Goal: Task Accomplishment & Management: Manage account settings

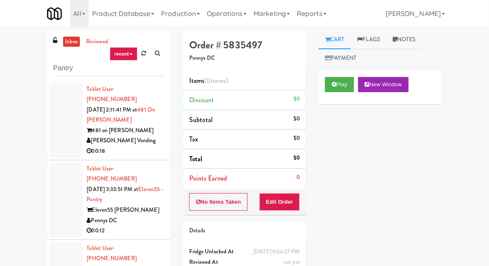
click at [58, 77] on div "inbox reviewed recent all unclear take inventory issue suspicious failed recent…" at bounding box center [108, 55] width 123 height 50
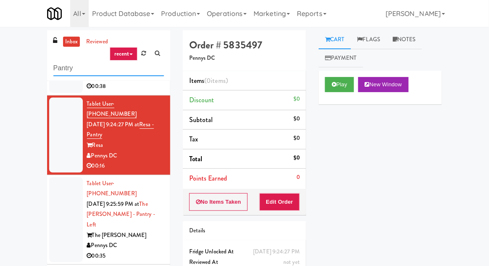
click at [56, 71] on input "Pantry" at bounding box center [108, 69] width 111 height 16
click at [58, 71] on input "Pantry" at bounding box center [108, 69] width 111 height 16
click at [63, 72] on input "Pantry" at bounding box center [108, 69] width 111 height 16
click at [69, 70] on input "Pantry" at bounding box center [108, 69] width 111 height 16
click at [54, 72] on input "Pantry" at bounding box center [108, 69] width 111 height 16
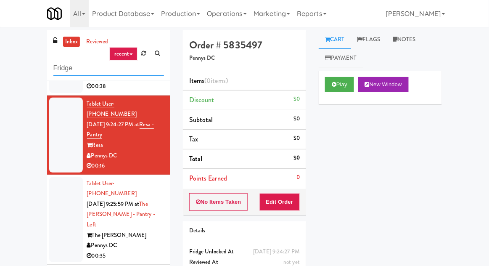
type input "Fridge"
click at [16, 58] on div "inbox reviewed recent all unclear take inventory issue suspicious failed recent…" at bounding box center [244, 184] width 489 height 309
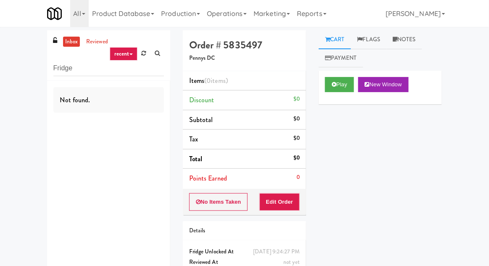
scroll to position [0, 0]
click at [68, 45] on link "inbox" at bounding box center [71, 42] width 17 height 11
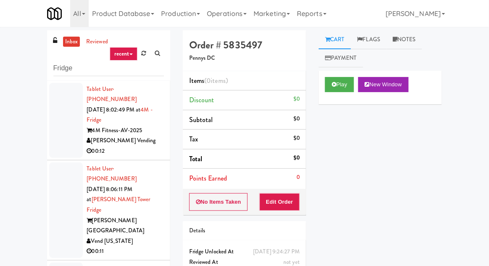
click at [47, 119] on li "Tablet User · (704) 200-5417 [DATE] 8:02:49 PM at 4M - Fridge 4M Fitness-AV-202…" at bounding box center [108, 121] width 123 height 80
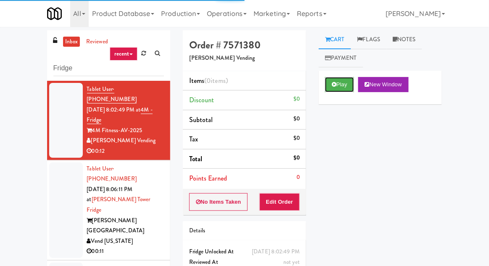
click at [344, 87] on button "Play" at bounding box center [339, 84] width 29 height 15
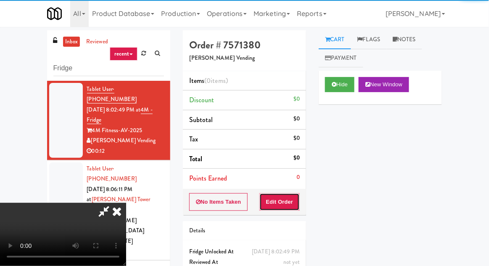
click at [292, 198] on button "Edit Order" at bounding box center [280, 202] width 41 height 18
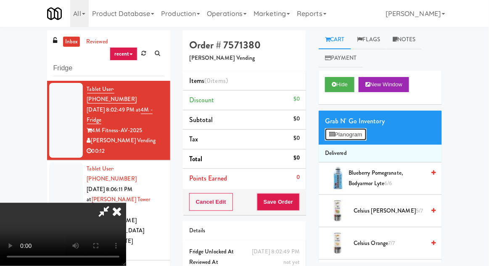
click at [363, 140] on button "Planogram" at bounding box center [345, 134] width 41 height 13
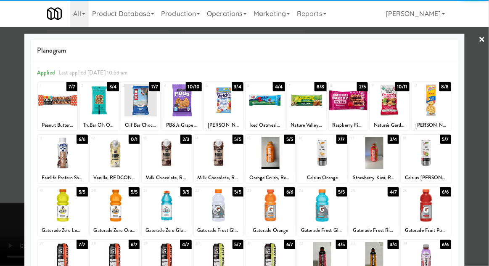
click at [327, 211] on div at bounding box center [322, 205] width 50 height 32
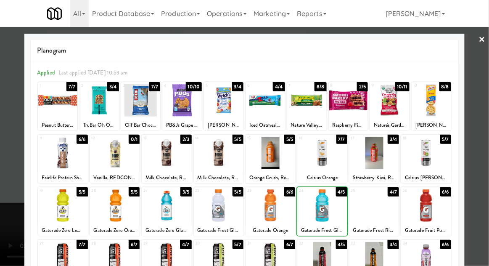
click at [10, 139] on div at bounding box center [244, 133] width 489 height 266
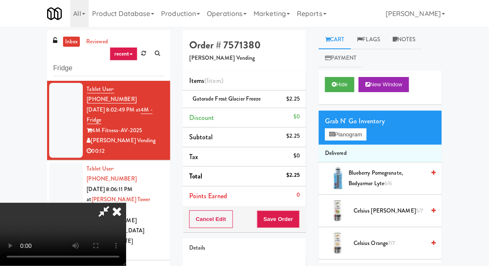
scroll to position [31, 0]
click at [297, 221] on button "Save Order" at bounding box center [278, 219] width 43 height 18
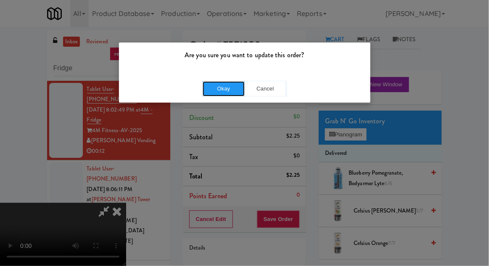
click at [219, 81] on button "Okay" at bounding box center [224, 88] width 42 height 15
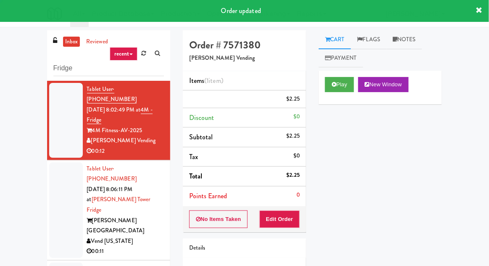
scroll to position [0, 0]
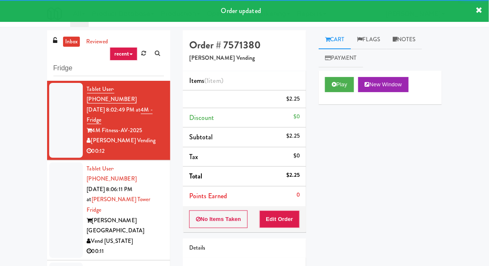
click at [54, 187] on div at bounding box center [66, 209] width 34 height 95
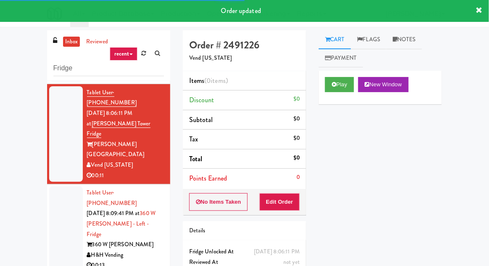
scroll to position [95, 0]
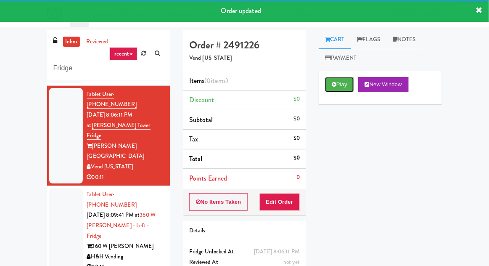
click at [343, 83] on button "Play" at bounding box center [339, 84] width 29 height 15
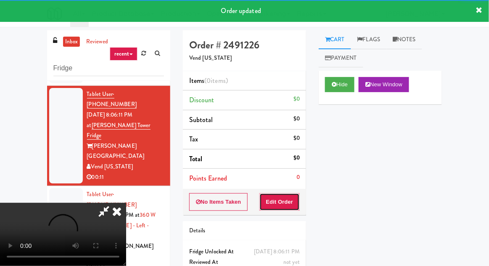
click at [284, 193] on button "Edit Order" at bounding box center [280, 202] width 41 height 18
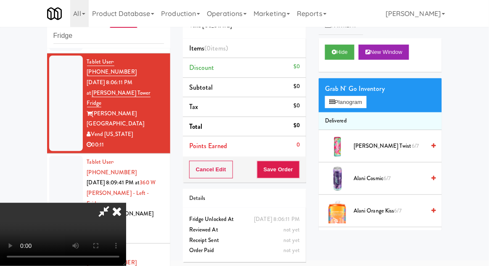
scroll to position [0, 0]
click at [366, 103] on button "Planogram" at bounding box center [345, 102] width 41 height 13
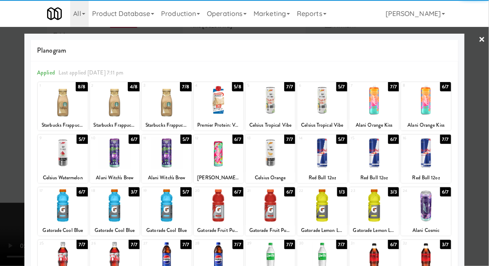
click at [158, 208] on div at bounding box center [167, 205] width 50 height 32
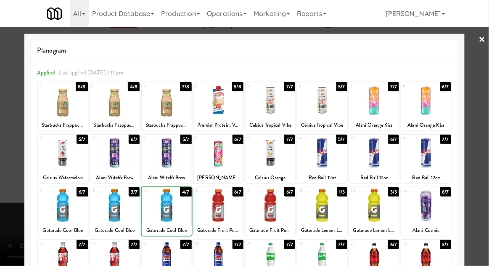
click at [484, 125] on div at bounding box center [244, 133] width 489 height 266
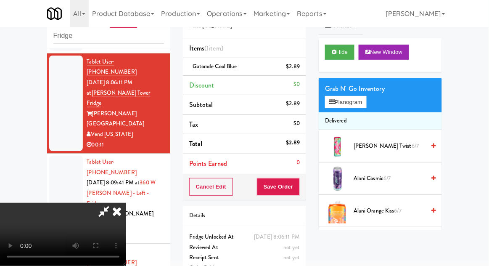
scroll to position [31, 0]
click at [358, 102] on button "Planogram" at bounding box center [345, 102] width 41 height 13
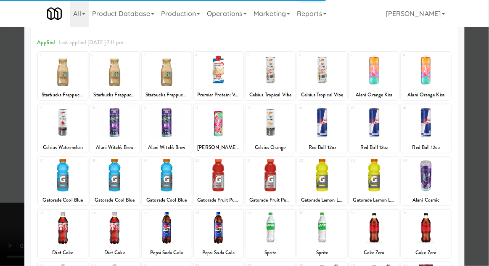
scroll to position [48, 0]
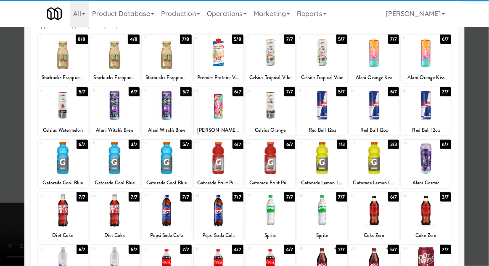
click at [433, 265] on div at bounding box center [426, 263] width 50 height 32
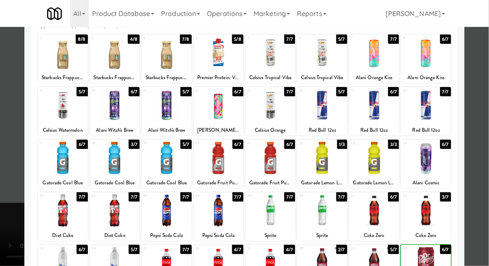
click at [478, 213] on div at bounding box center [244, 133] width 489 height 266
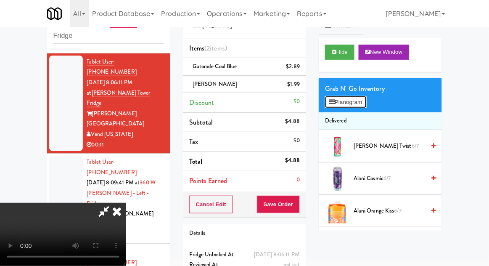
click at [363, 106] on button "Planogram" at bounding box center [345, 102] width 41 height 13
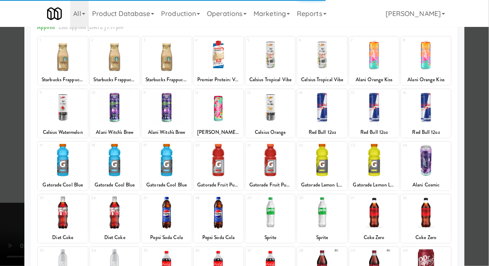
scroll to position [45, 0]
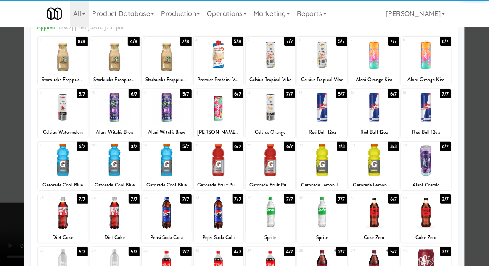
click at [287, 217] on div at bounding box center [271, 212] width 50 height 32
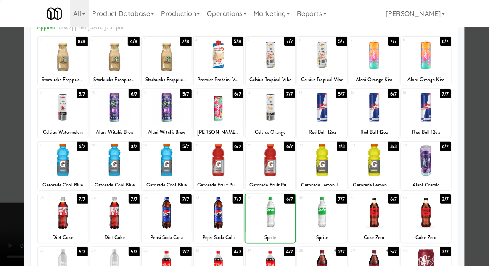
click at [4, 177] on div at bounding box center [244, 133] width 489 height 266
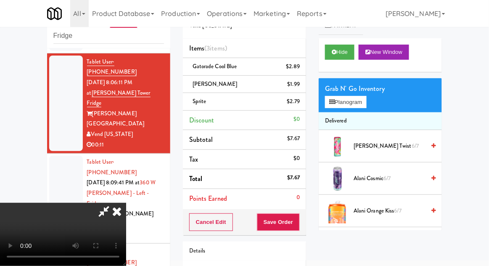
scroll to position [31, 0]
click at [298, 223] on button "Save Order" at bounding box center [278, 222] width 43 height 18
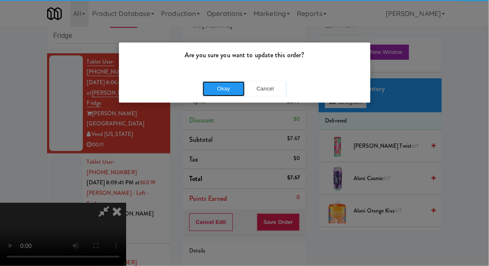
click at [211, 95] on button "Okay" at bounding box center [224, 88] width 42 height 15
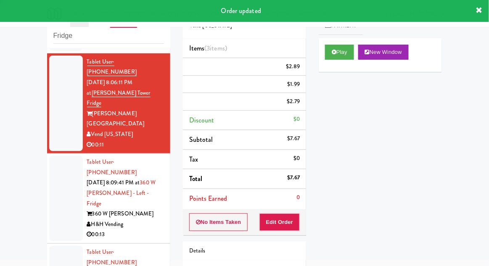
scroll to position [0, 0]
click at [55, 176] on div at bounding box center [66, 198] width 34 height 85
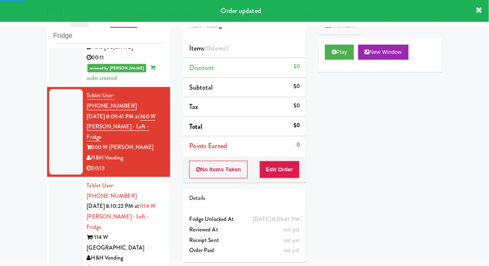
scroll to position [180, 0]
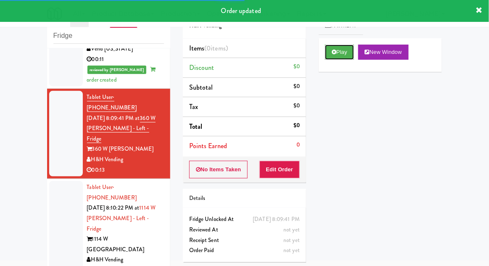
click at [353, 56] on button "Play" at bounding box center [339, 52] width 29 height 15
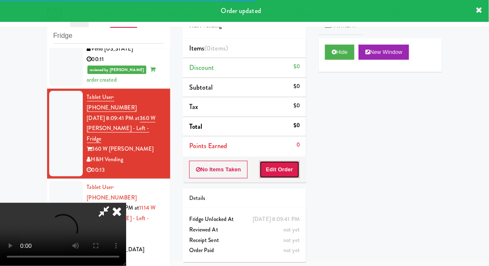
click at [290, 172] on button "Edit Order" at bounding box center [280, 170] width 41 height 18
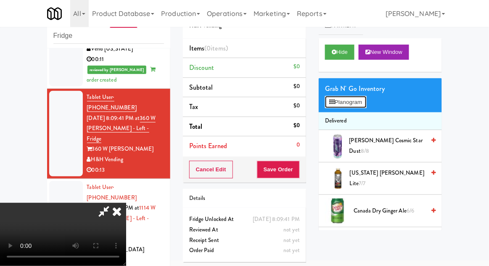
click at [362, 104] on button "Planogram" at bounding box center [345, 102] width 41 height 13
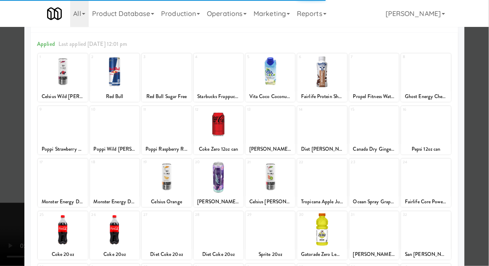
scroll to position [32, 0]
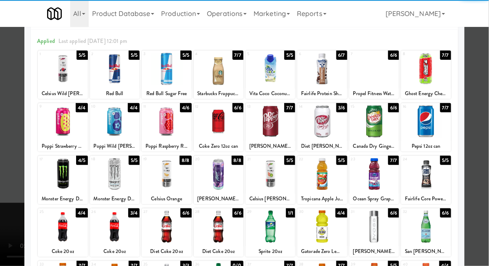
click at [157, 227] on div at bounding box center [167, 226] width 50 height 32
click at [480, 143] on div at bounding box center [244, 133] width 489 height 266
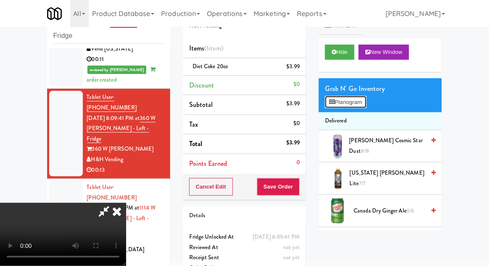
click at [360, 105] on button "Planogram" at bounding box center [345, 102] width 41 height 13
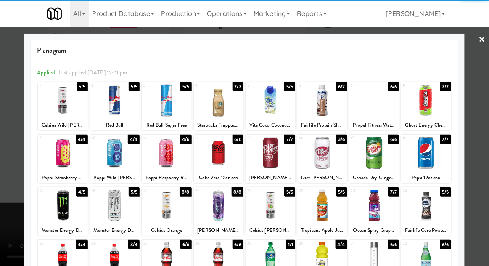
click at [162, 255] on div at bounding box center [167, 258] width 50 height 32
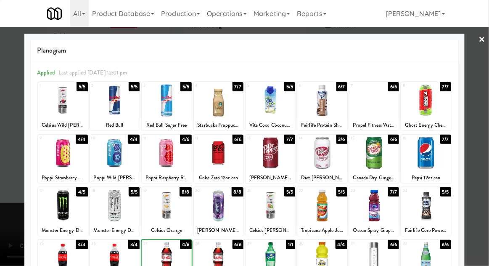
click at [485, 140] on div at bounding box center [244, 133] width 489 height 266
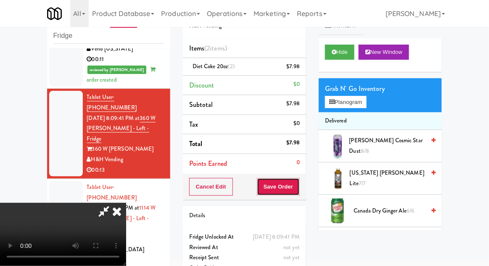
click at [297, 192] on button "Save Order" at bounding box center [278, 187] width 43 height 18
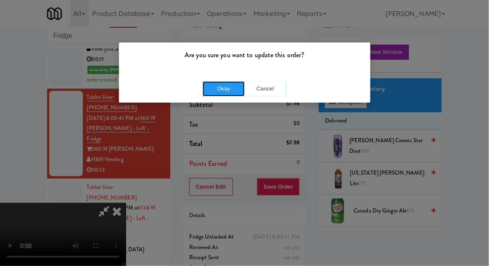
click at [216, 91] on button "Okay" at bounding box center [224, 88] width 42 height 15
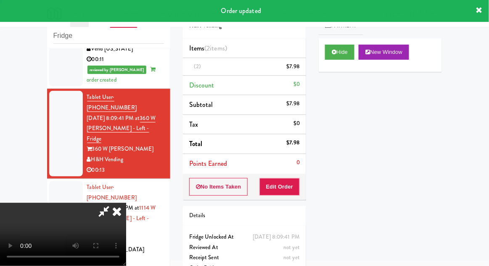
click at [50, 181] on div at bounding box center [66, 228] width 34 height 95
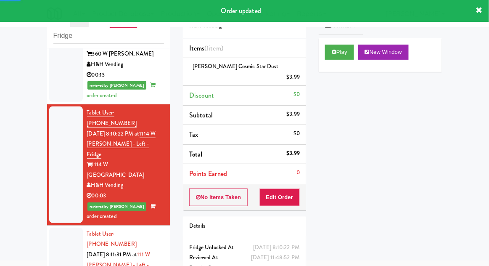
click at [59, 228] on div at bounding box center [66, 270] width 34 height 85
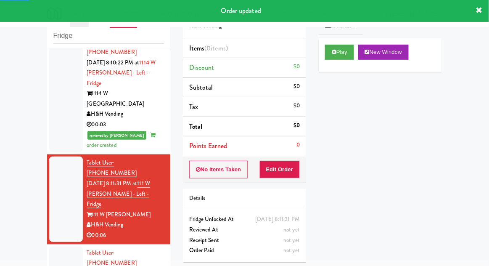
scroll to position [348, 0]
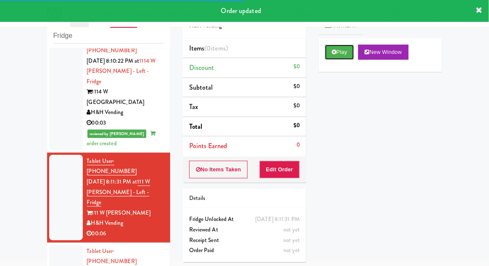
click at [344, 58] on button "Play" at bounding box center [339, 52] width 29 height 15
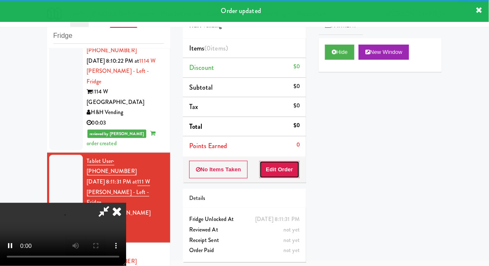
click at [286, 177] on button "Edit Order" at bounding box center [280, 170] width 41 height 18
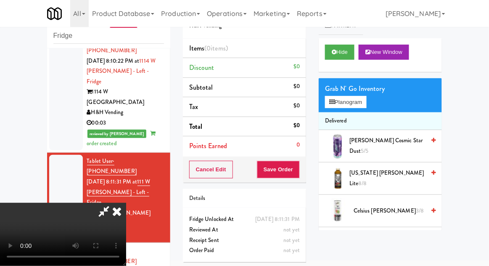
scroll to position [0, 0]
click at [365, 97] on button "Planogram" at bounding box center [345, 102] width 41 height 13
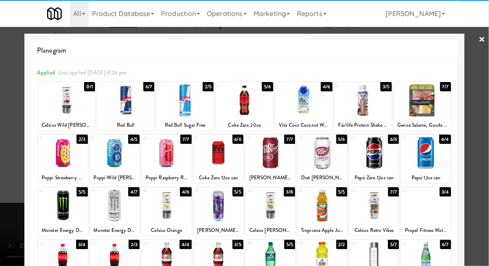
click at [285, 165] on div at bounding box center [271, 153] width 50 height 32
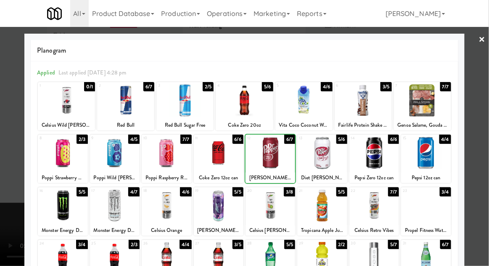
click at [488, 136] on div at bounding box center [244, 133] width 489 height 266
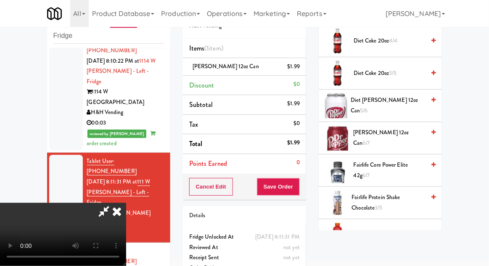
scroll to position [397, 0]
click at [396, 133] on span "[PERSON_NAME] 12oz can 6/7" at bounding box center [389, 137] width 72 height 21
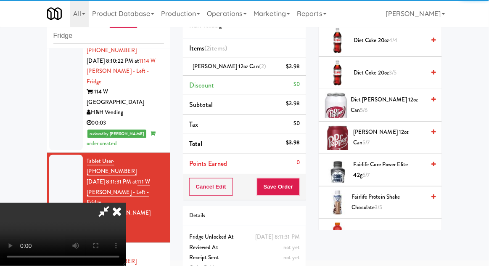
scroll to position [31, 0]
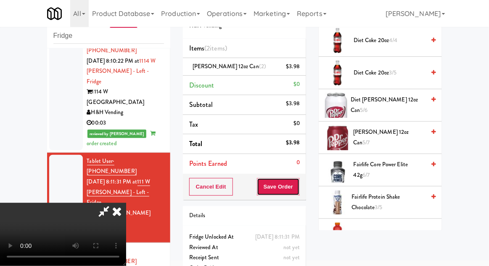
click at [300, 187] on button "Save Order" at bounding box center [278, 187] width 43 height 18
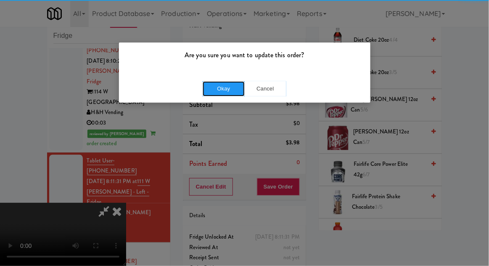
click at [223, 90] on button "Okay" at bounding box center [224, 88] width 42 height 15
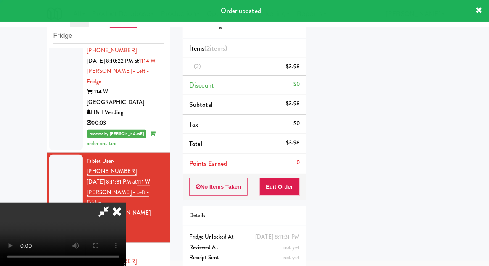
scroll to position [0, 0]
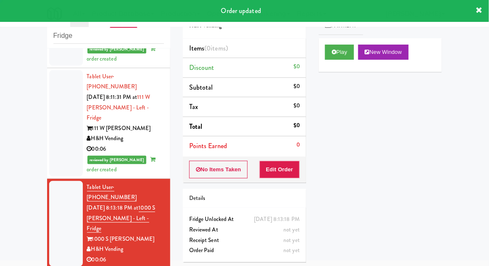
scroll to position [444, 0]
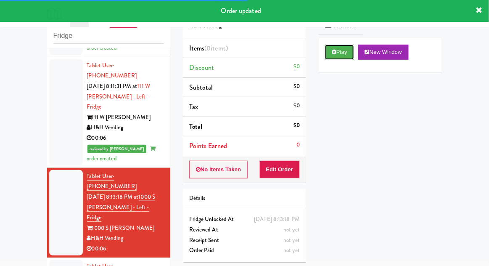
click at [340, 58] on button "Play" at bounding box center [339, 52] width 29 height 15
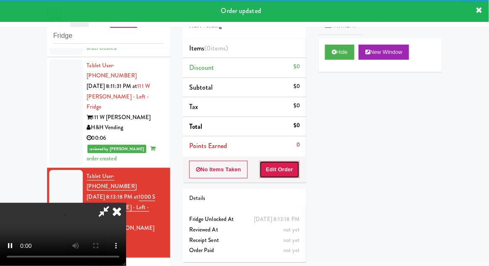
click at [290, 174] on button "Edit Order" at bounding box center [280, 170] width 41 height 18
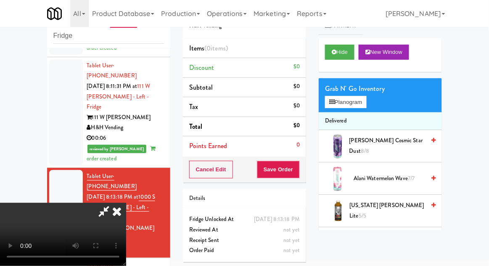
click at [360, 113] on li "Delivered" at bounding box center [380, 121] width 123 height 18
click at [366, 103] on button "Planogram" at bounding box center [345, 102] width 41 height 13
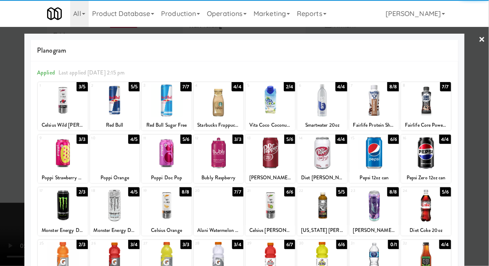
click at [110, 111] on div at bounding box center [115, 100] width 50 height 32
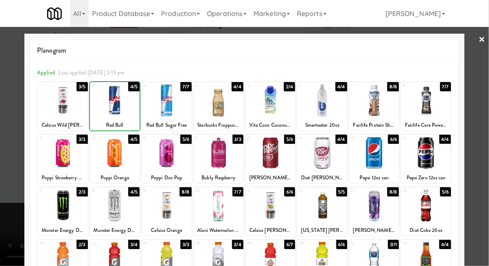
click at [484, 159] on div at bounding box center [244, 133] width 489 height 266
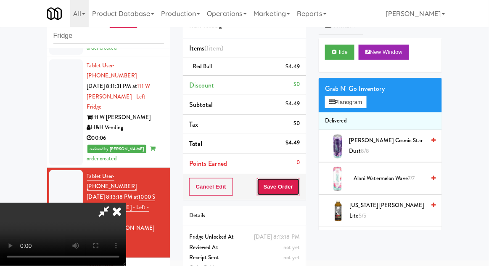
click at [297, 194] on button "Save Order" at bounding box center [278, 187] width 43 height 18
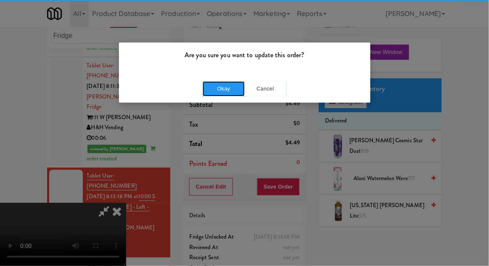
click at [210, 88] on button "Okay" at bounding box center [224, 88] width 42 height 15
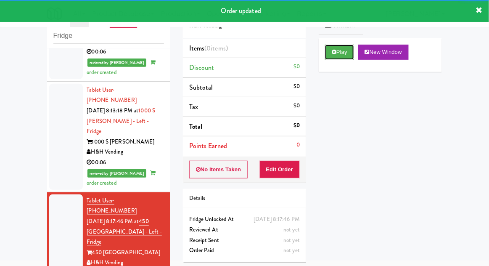
click at [347, 50] on button "Play" at bounding box center [339, 52] width 29 height 15
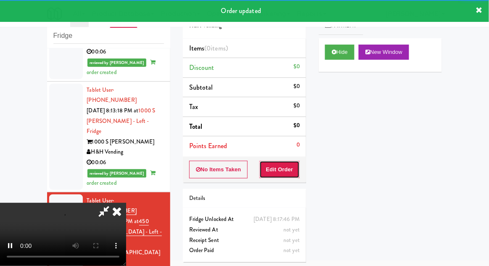
click at [287, 166] on button "Edit Order" at bounding box center [280, 170] width 41 height 18
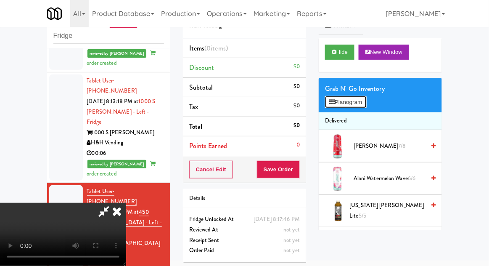
click at [361, 107] on button "Planogram" at bounding box center [345, 102] width 41 height 13
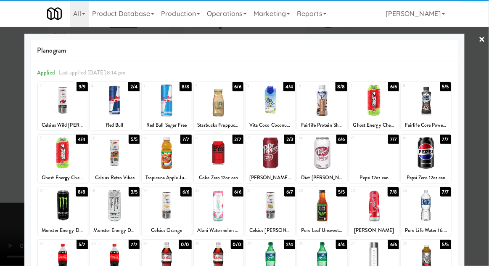
click at [215, 156] on div at bounding box center [219, 153] width 50 height 32
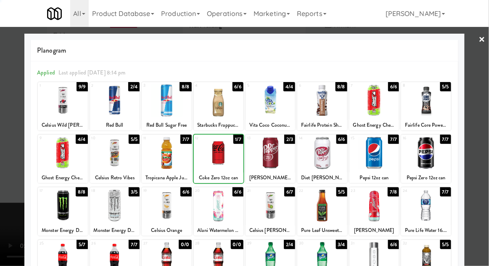
click at [487, 161] on div at bounding box center [244, 133] width 489 height 266
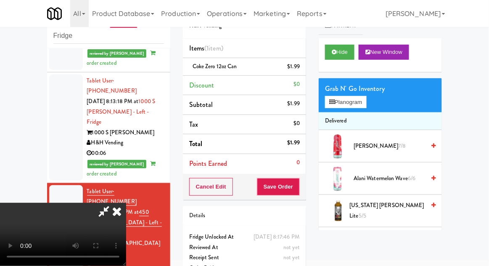
scroll to position [31, 0]
click at [300, 192] on button "Save Order" at bounding box center [278, 187] width 43 height 18
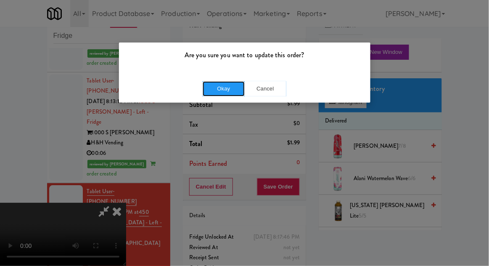
click at [212, 94] on button "Okay" at bounding box center [224, 88] width 42 height 15
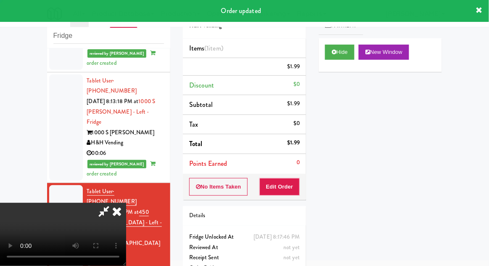
scroll to position [0, 0]
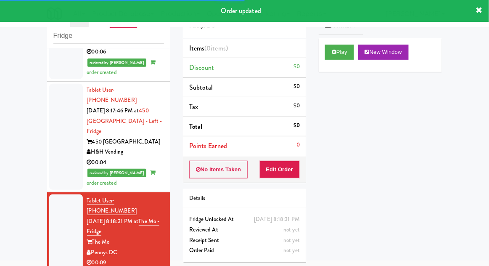
scroll to position [632, 0]
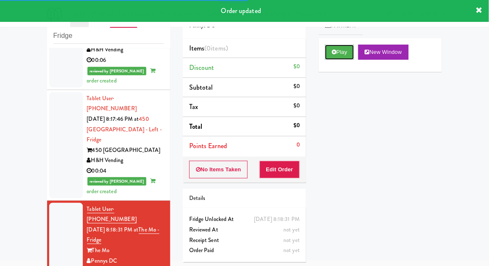
click at [346, 56] on button "Play" at bounding box center [339, 52] width 29 height 15
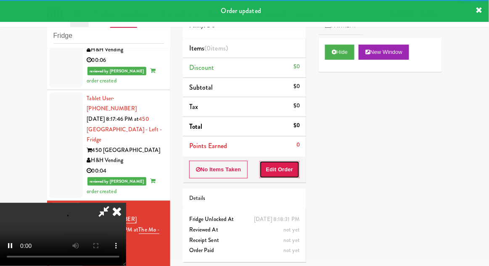
click at [292, 175] on button "Edit Order" at bounding box center [280, 170] width 41 height 18
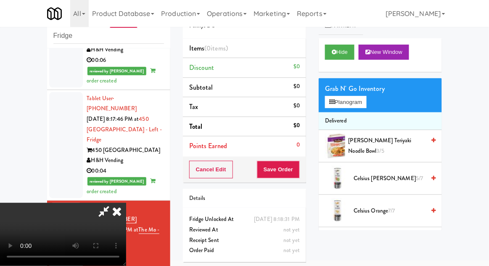
scroll to position [0, 0]
click at [365, 101] on button "Planogram" at bounding box center [345, 102] width 41 height 13
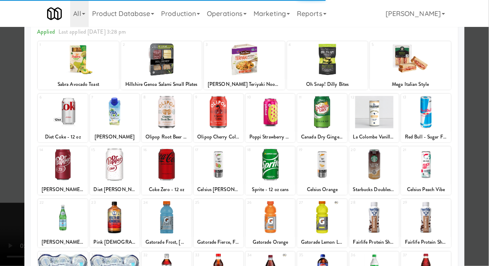
scroll to position [45, 0]
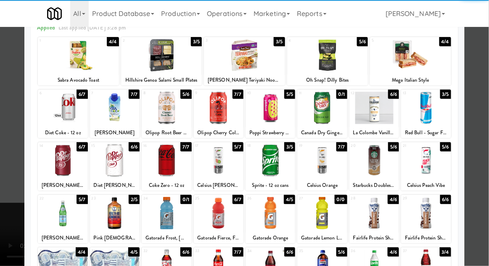
click at [232, 223] on div at bounding box center [219, 213] width 50 height 32
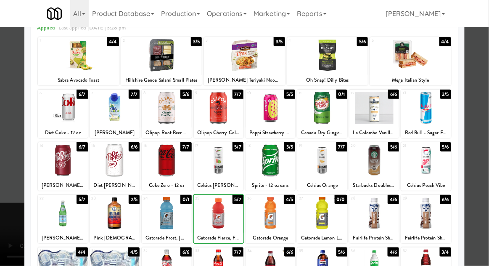
click at [7, 188] on div at bounding box center [244, 133] width 489 height 266
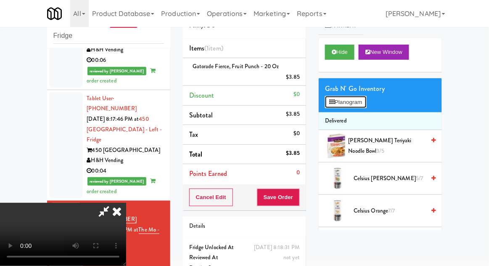
click at [350, 105] on button "Planogram" at bounding box center [345, 102] width 41 height 13
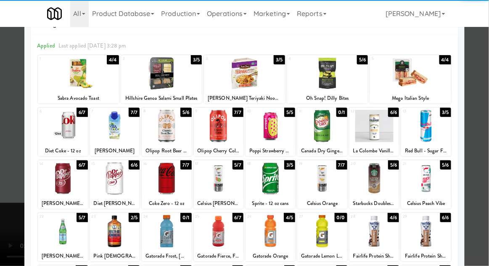
scroll to position [36, 0]
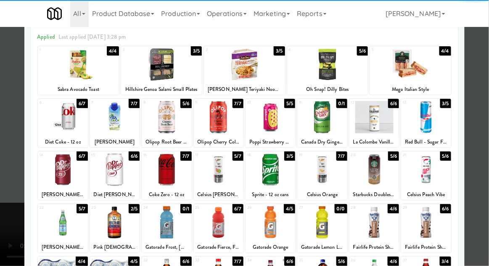
click at [56, 215] on div at bounding box center [63, 222] width 50 height 32
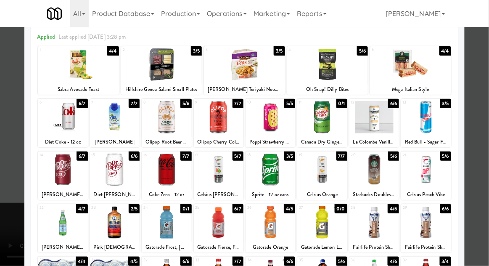
click at [5, 196] on div at bounding box center [244, 133] width 489 height 266
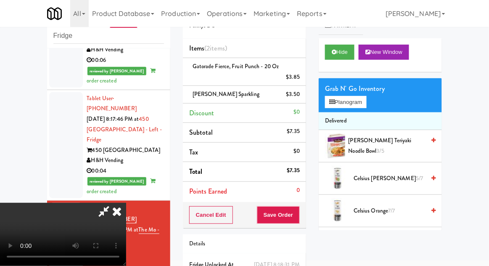
scroll to position [31, 0]
click at [297, 211] on button "Save Order" at bounding box center [278, 215] width 43 height 18
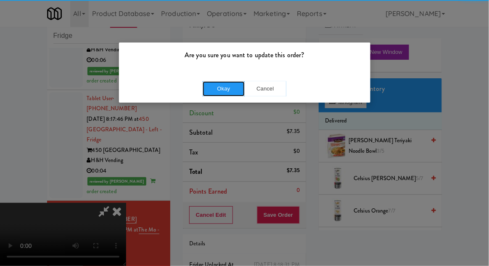
click at [216, 94] on button "Okay" at bounding box center [224, 88] width 42 height 15
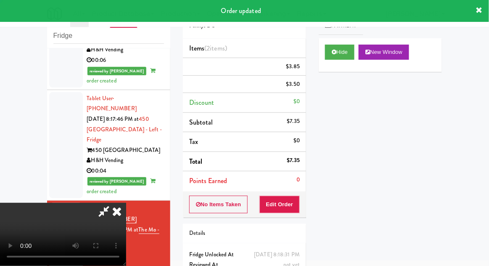
scroll to position [0, 0]
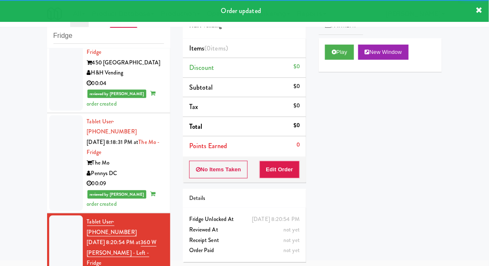
scroll to position [720, 0]
click at [350, 66] on div "Play New Window" at bounding box center [380, 55] width 123 height 34
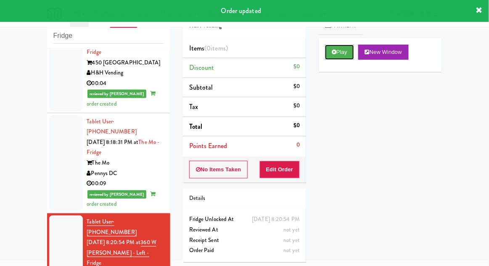
click at [342, 58] on button "Play" at bounding box center [339, 52] width 29 height 15
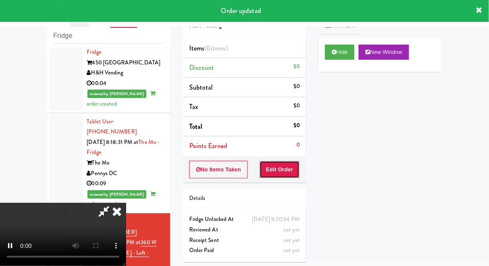
click at [282, 174] on button "Edit Order" at bounding box center [280, 170] width 41 height 18
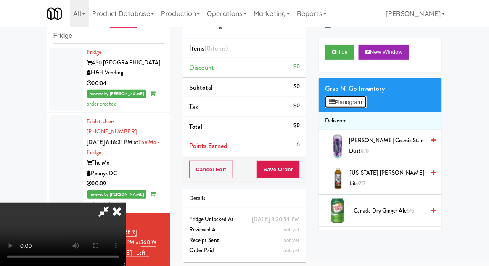
click at [357, 106] on button "Planogram" at bounding box center [345, 102] width 41 height 13
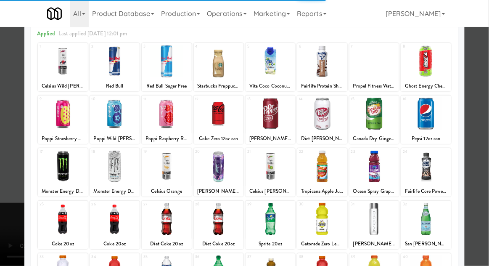
scroll to position [51, 0]
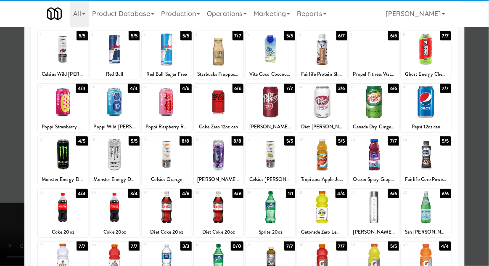
click at [157, 252] on div at bounding box center [167, 260] width 50 height 32
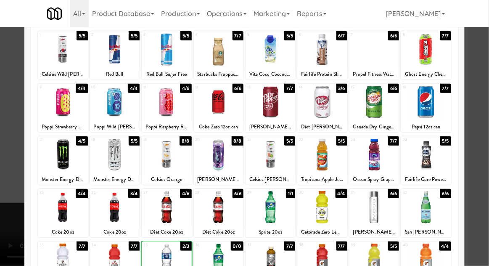
click at [487, 150] on div at bounding box center [244, 133] width 489 height 266
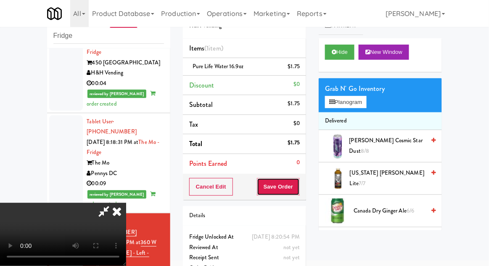
click at [299, 191] on button "Save Order" at bounding box center [278, 187] width 43 height 18
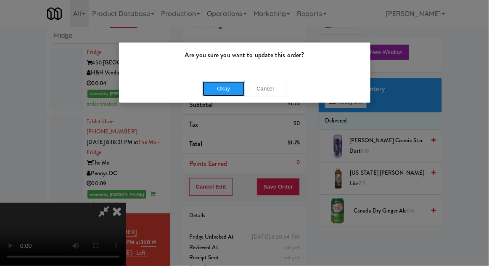
click at [206, 93] on button "Okay" at bounding box center [224, 88] width 42 height 15
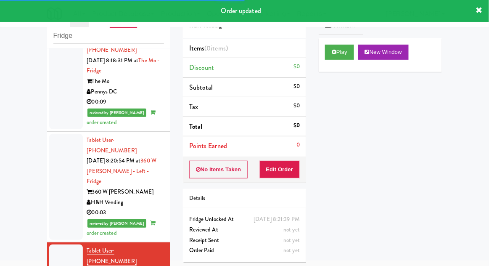
scroll to position [803, 0]
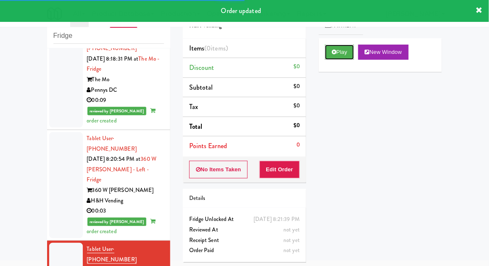
click at [351, 48] on button "Play" at bounding box center [339, 52] width 29 height 15
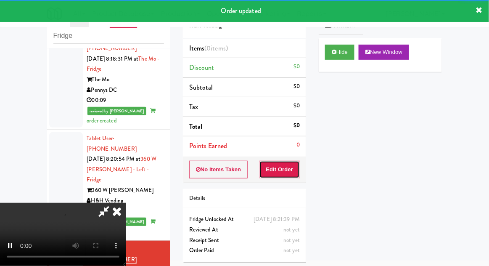
click at [283, 170] on button "Edit Order" at bounding box center [280, 170] width 41 height 18
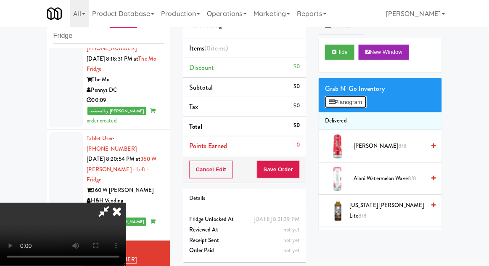
click at [359, 107] on button "Planogram" at bounding box center [345, 102] width 41 height 13
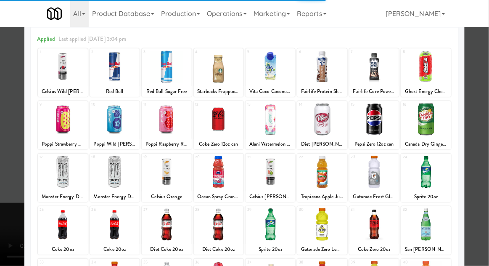
scroll to position [41, 0]
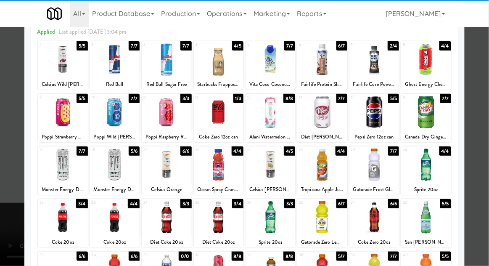
click at [332, 225] on div at bounding box center [322, 217] width 50 height 32
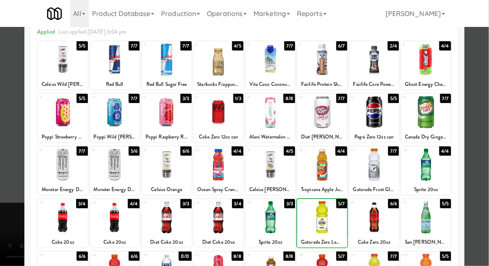
click at [3, 188] on div at bounding box center [244, 133] width 489 height 266
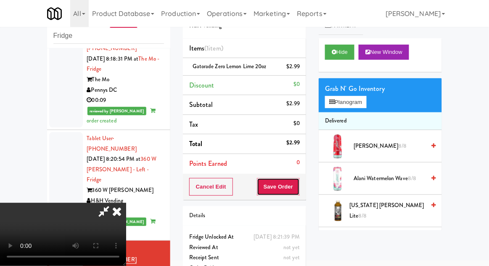
click at [295, 194] on button "Save Order" at bounding box center [278, 187] width 43 height 18
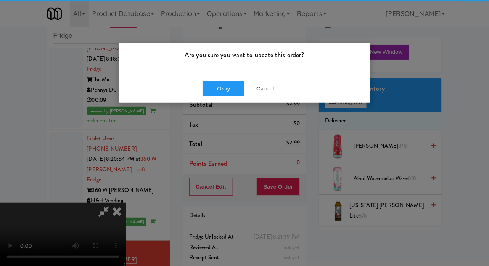
click at [217, 78] on div "Okay Cancel" at bounding box center [245, 88] width 252 height 28
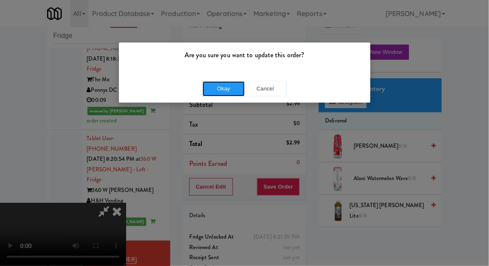
click at [212, 89] on button "Okay" at bounding box center [224, 88] width 42 height 15
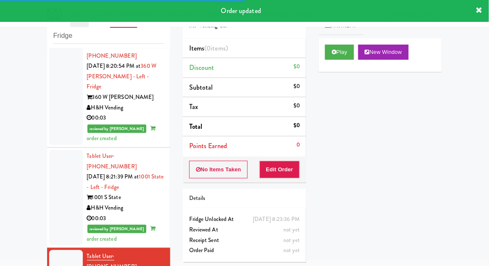
scroll to position [897, 0]
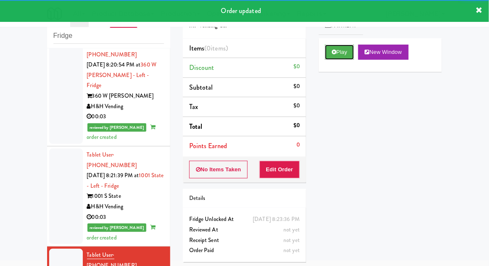
click at [347, 50] on button "Play" at bounding box center [339, 52] width 29 height 15
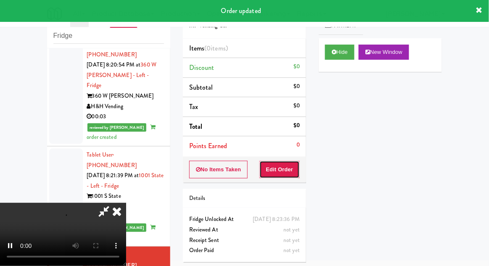
click at [292, 168] on button "Edit Order" at bounding box center [280, 170] width 41 height 18
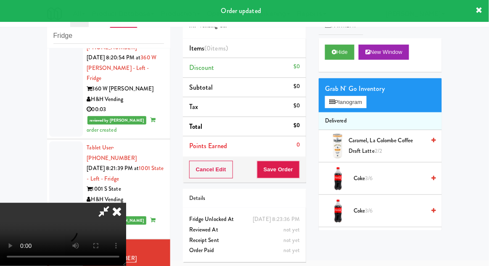
scroll to position [905, 0]
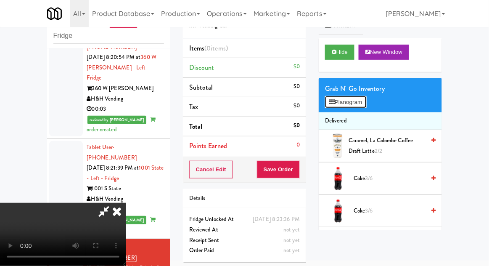
click at [357, 96] on button "Planogram" at bounding box center [345, 102] width 41 height 13
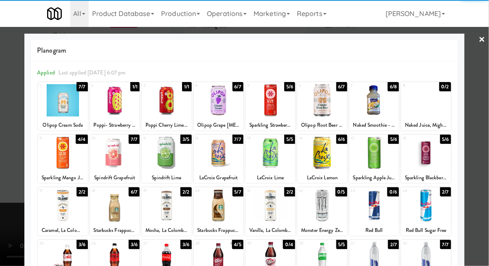
click at [217, 159] on div at bounding box center [219, 153] width 50 height 32
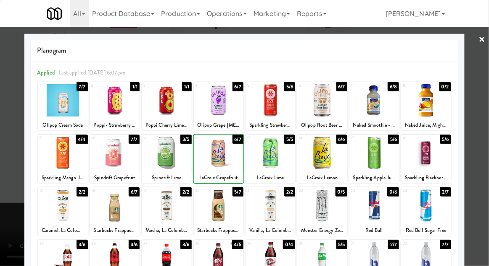
click at [483, 163] on div at bounding box center [244, 133] width 489 height 266
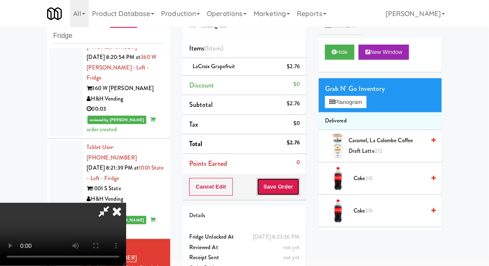
click at [299, 190] on button "Save Order" at bounding box center [278, 187] width 43 height 18
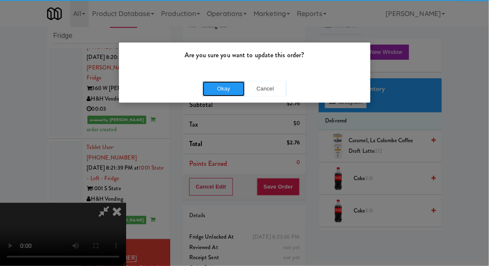
click at [210, 90] on button "Okay" at bounding box center [224, 88] width 42 height 15
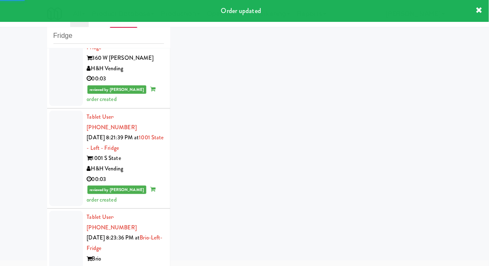
scroll to position [988, 0]
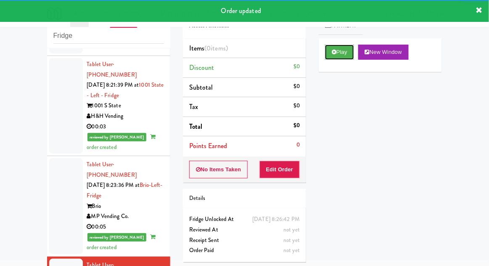
click at [345, 56] on button "Play" at bounding box center [339, 52] width 29 height 15
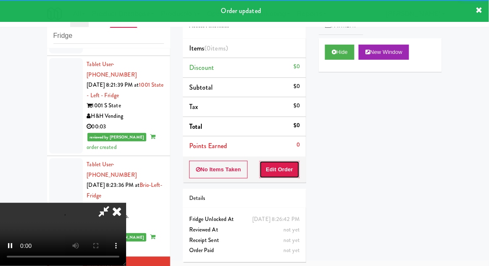
click at [292, 166] on button "Edit Order" at bounding box center [280, 170] width 41 height 18
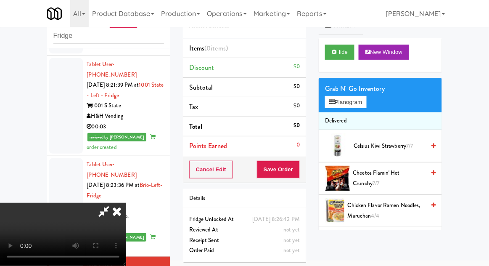
scroll to position [0, 0]
click at [359, 103] on button "Planogram" at bounding box center [345, 102] width 41 height 13
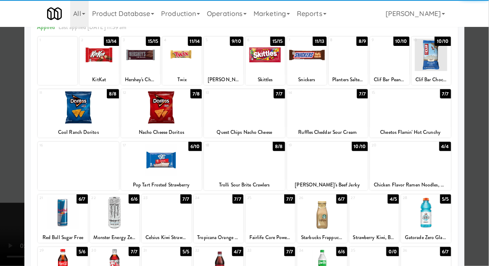
scroll to position [47, 0]
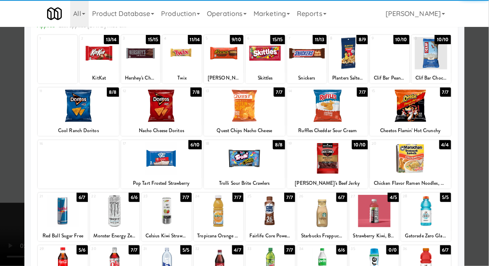
click at [379, 220] on div at bounding box center [375, 211] width 50 height 32
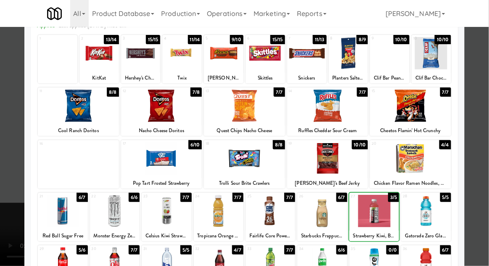
click at [488, 188] on div at bounding box center [244, 133] width 489 height 266
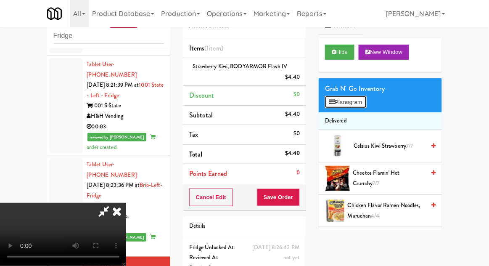
click at [354, 96] on button "Planogram" at bounding box center [345, 102] width 41 height 13
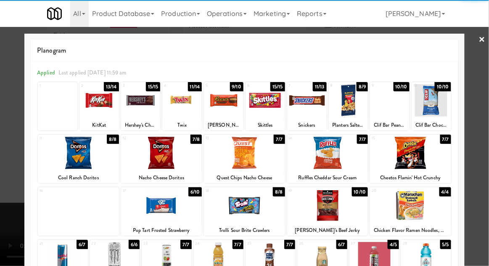
click at [181, 109] on div at bounding box center [182, 100] width 40 height 32
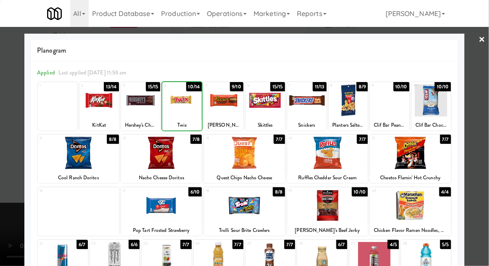
click at [486, 156] on div at bounding box center [244, 133] width 489 height 266
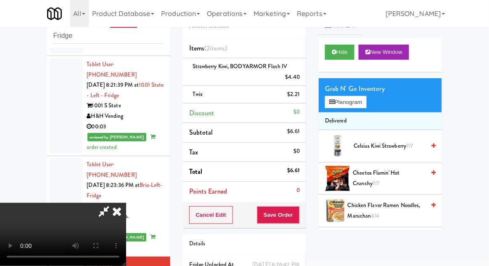
scroll to position [31, 0]
click at [299, 217] on button "Save Order" at bounding box center [278, 215] width 43 height 18
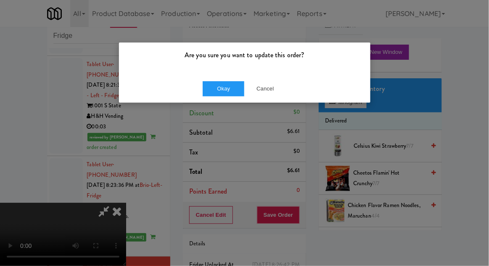
click at [212, 102] on div "Okay Cancel" at bounding box center [245, 88] width 252 height 28
click at [207, 93] on button "Okay" at bounding box center [224, 88] width 42 height 15
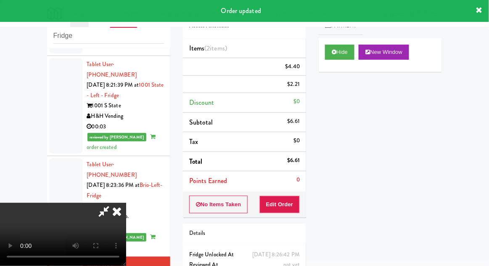
scroll to position [0, 0]
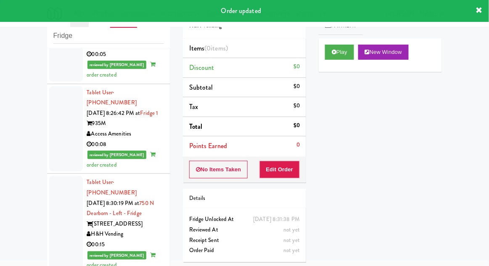
scroll to position [1162, 0]
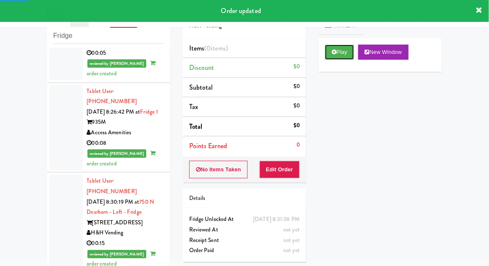
click at [344, 51] on button "Play" at bounding box center [339, 52] width 29 height 15
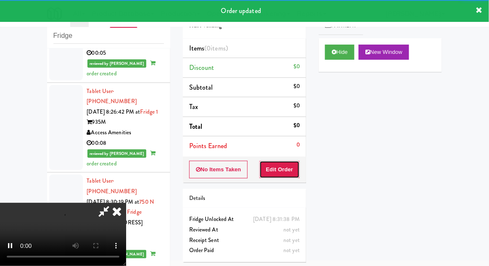
click at [284, 164] on button "Edit Order" at bounding box center [280, 170] width 41 height 18
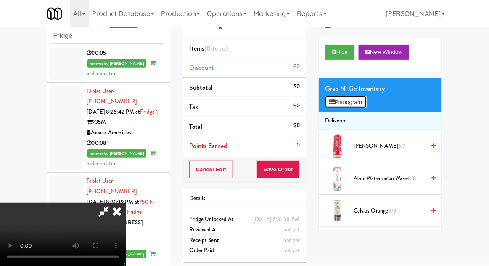
click at [362, 108] on button "Planogram" at bounding box center [345, 102] width 41 height 13
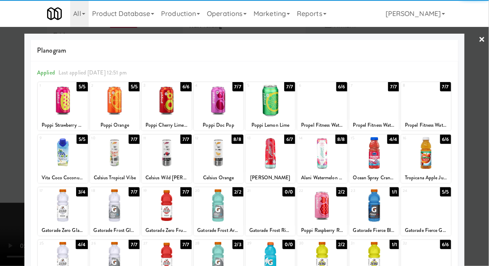
click at [380, 164] on div at bounding box center [375, 153] width 50 height 32
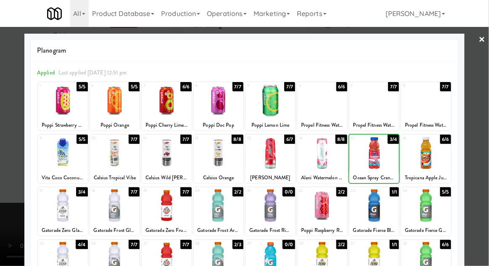
click at [485, 161] on div at bounding box center [244, 133] width 489 height 266
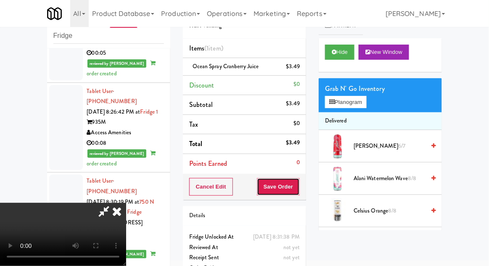
click at [296, 193] on button "Save Order" at bounding box center [278, 187] width 43 height 18
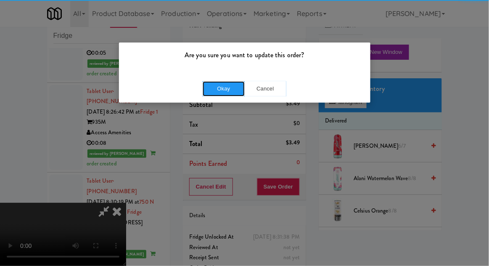
click at [213, 88] on button "Okay" at bounding box center [224, 88] width 42 height 15
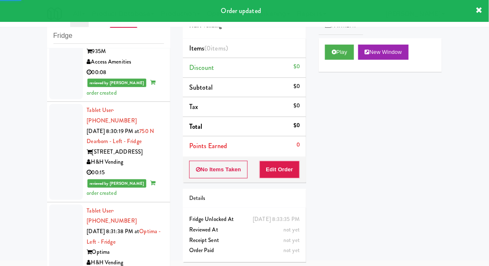
scroll to position [1249, 0]
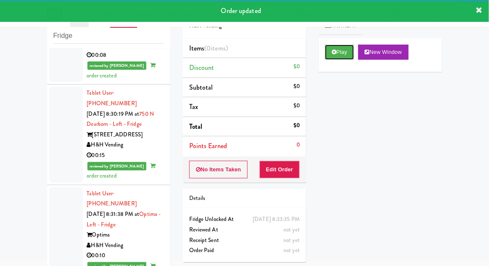
click at [351, 54] on button "Play" at bounding box center [339, 52] width 29 height 15
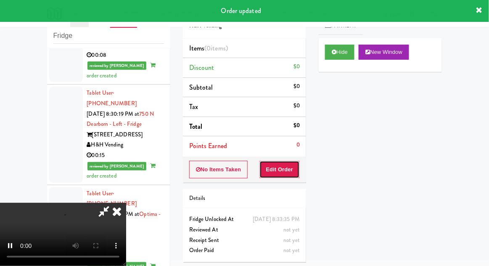
click at [287, 170] on button "Edit Order" at bounding box center [280, 170] width 41 height 18
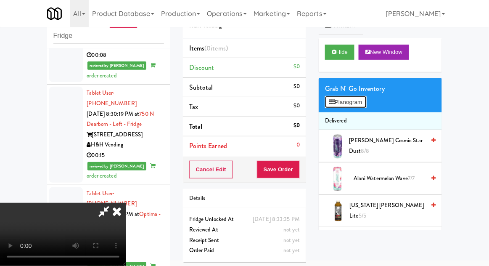
click at [356, 106] on button "Planogram" at bounding box center [345, 102] width 41 height 13
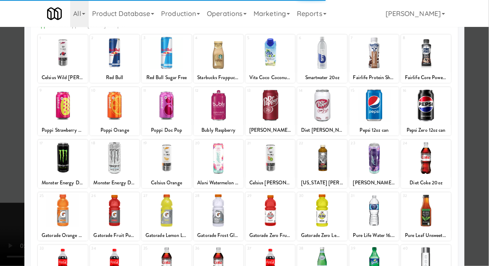
scroll to position [48, 0]
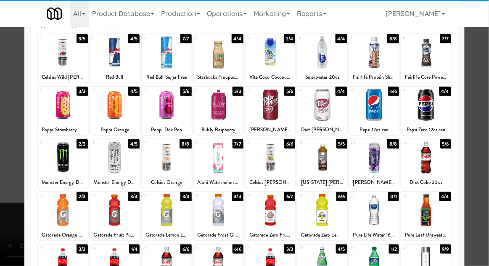
click at [162, 262] on div at bounding box center [167, 263] width 50 height 32
click at [484, 138] on div at bounding box center [244, 133] width 489 height 266
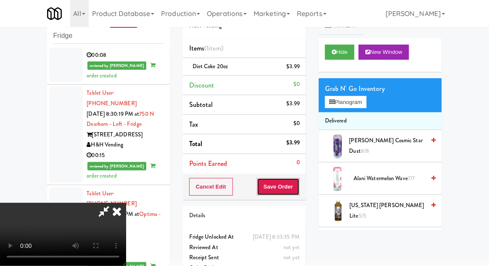
click at [299, 187] on button "Save Order" at bounding box center [278, 187] width 43 height 18
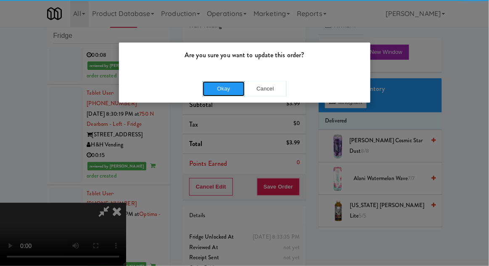
click at [216, 89] on button "Okay" at bounding box center [224, 88] width 42 height 15
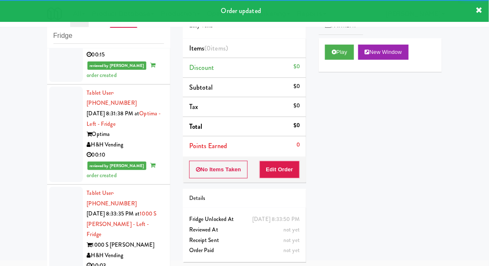
scroll to position [1350, 0]
click at [346, 54] on button "Play" at bounding box center [339, 52] width 29 height 15
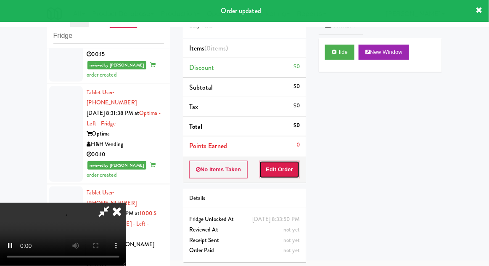
click at [288, 172] on button "Edit Order" at bounding box center [280, 170] width 41 height 18
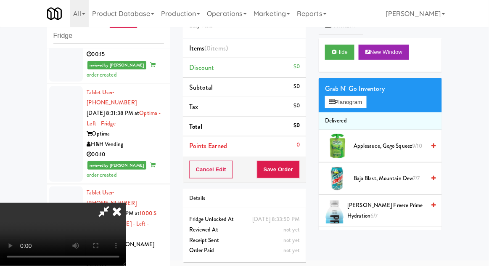
scroll to position [0, 0]
click at [359, 97] on button "Planogram" at bounding box center [345, 102] width 41 height 13
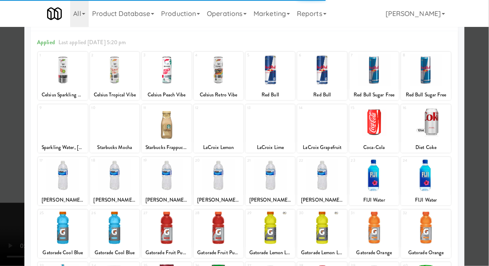
scroll to position [47, 0]
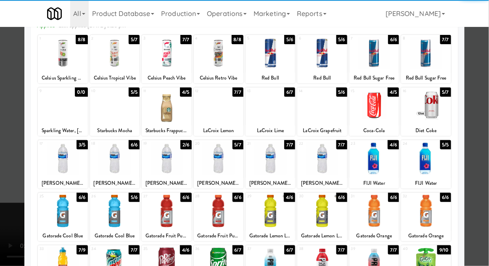
click at [115, 210] on div at bounding box center [115, 211] width 50 height 32
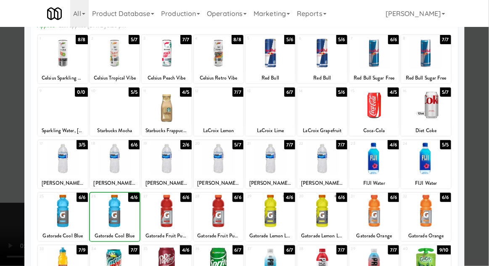
click at [483, 139] on div at bounding box center [244, 133] width 489 height 266
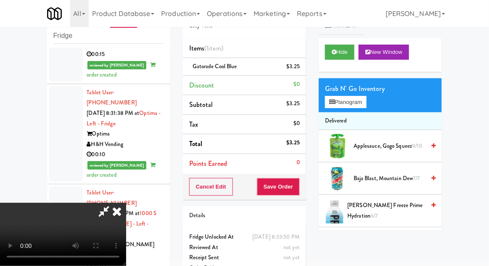
scroll to position [31, 0]
click at [298, 189] on button "Save Order" at bounding box center [278, 187] width 43 height 18
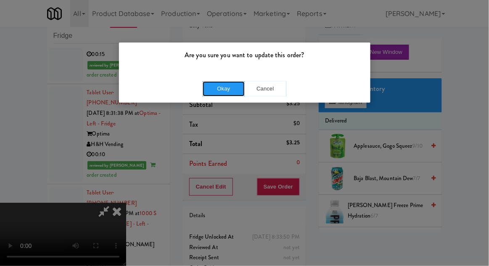
click at [218, 93] on button "Okay" at bounding box center [224, 88] width 42 height 15
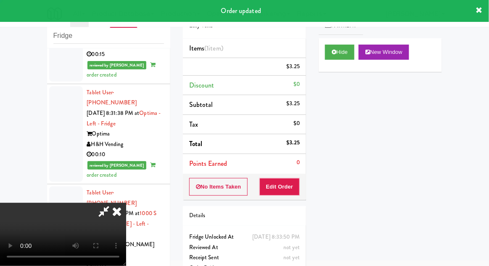
scroll to position [0, 0]
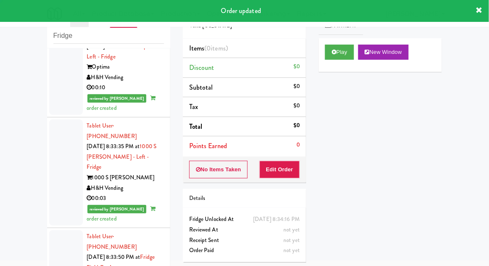
scroll to position [1418, 0]
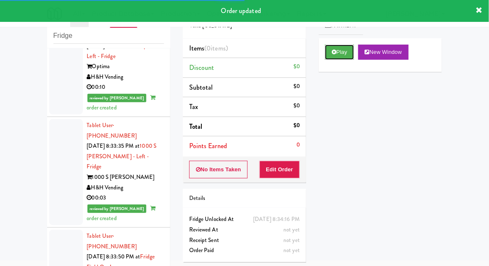
click at [340, 57] on button "Play" at bounding box center [339, 52] width 29 height 15
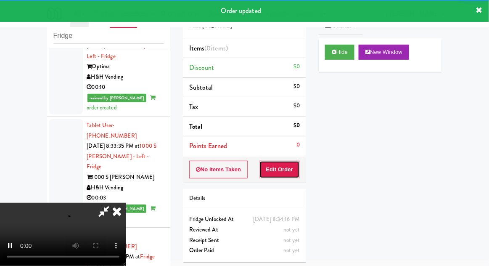
click at [289, 165] on button "Edit Order" at bounding box center [280, 170] width 41 height 18
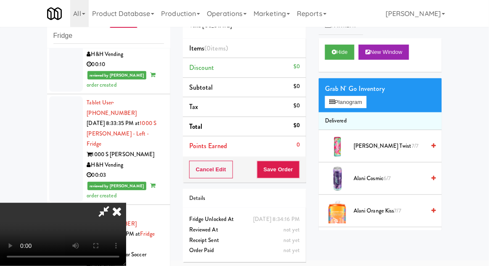
scroll to position [0, 0]
click at [353, 98] on button "Planogram" at bounding box center [345, 102] width 41 height 13
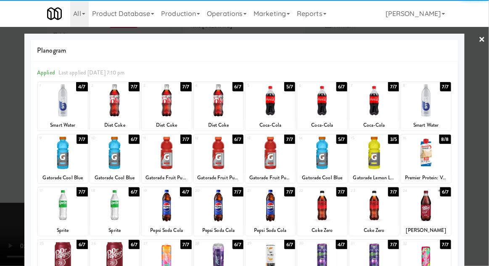
click at [273, 111] on div at bounding box center [271, 100] width 50 height 32
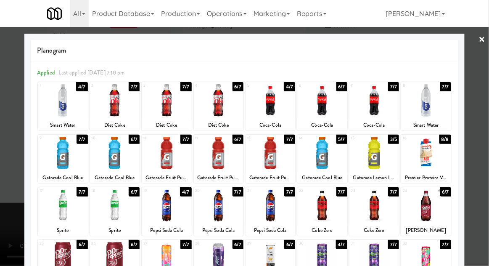
click at [6, 167] on div at bounding box center [244, 133] width 489 height 266
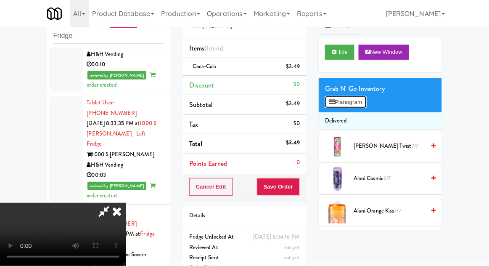
click at [354, 107] on button "Planogram" at bounding box center [345, 102] width 41 height 13
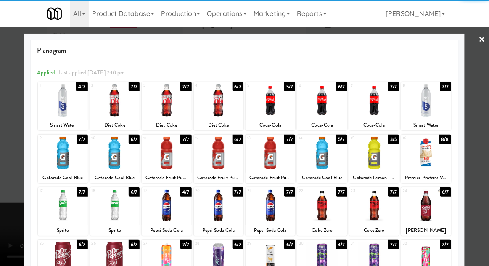
click at [327, 110] on div at bounding box center [322, 100] width 50 height 32
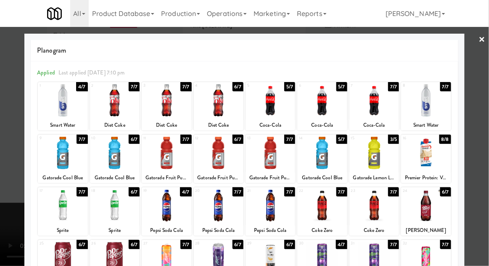
click at [9, 159] on div at bounding box center [244, 133] width 489 height 266
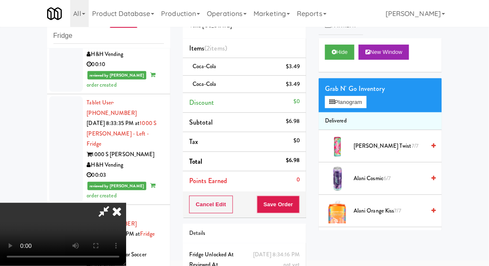
scroll to position [31, 0]
click at [297, 204] on button "Save Order" at bounding box center [278, 205] width 43 height 18
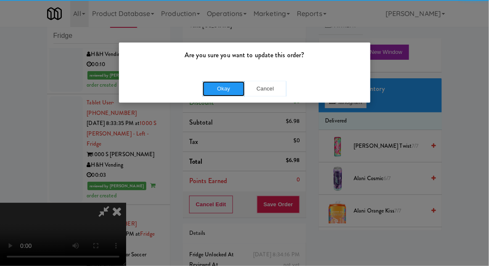
click at [209, 92] on button "Okay" at bounding box center [224, 88] width 42 height 15
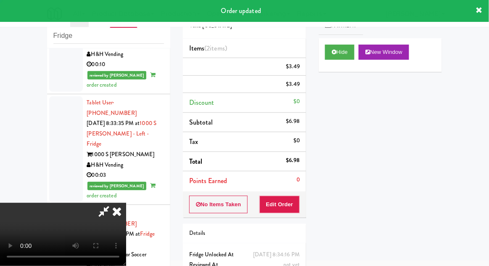
scroll to position [0, 0]
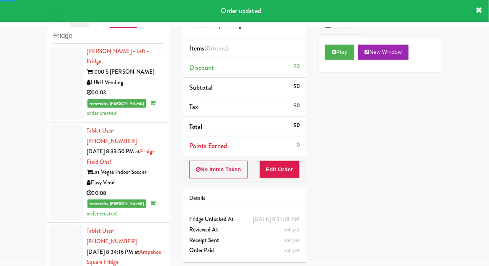
scroll to position [1524, 0]
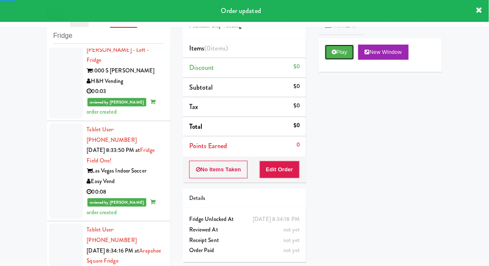
click at [351, 48] on button "Play" at bounding box center [339, 52] width 29 height 15
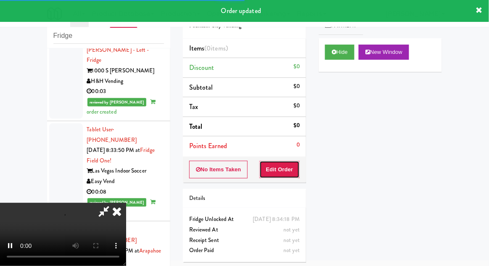
click at [289, 168] on button "Edit Order" at bounding box center [280, 170] width 41 height 18
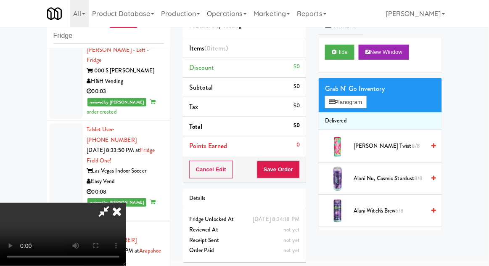
scroll to position [0, 0]
click at [359, 104] on button "Planogram" at bounding box center [345, 102] width 41 height 13
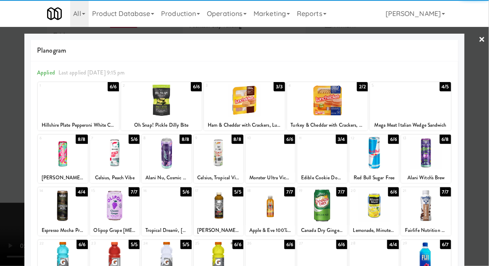
click at [327, 165] on div at bounding box center [322, 153] width 50 height 32
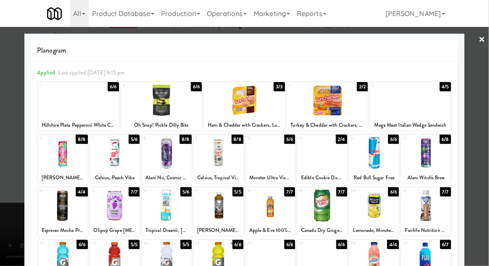
click at [19, 202] on div at bounding box center [244, 133] width 489 height 266
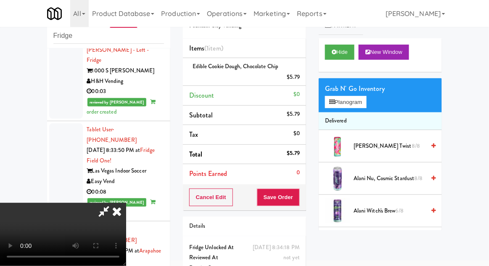
scroll to position [31, 0]
click at [298, 200] on button "Save Order" at bounding box center [278, 197] width 43 height 18
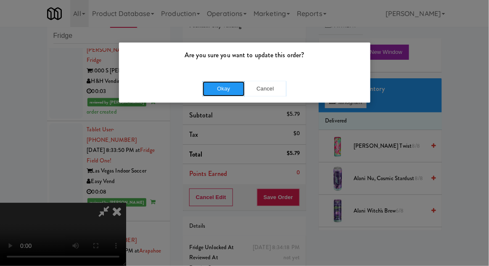
click at [215, 93] on button "Okay" at bounding box center [224, 88] width 42 height 15
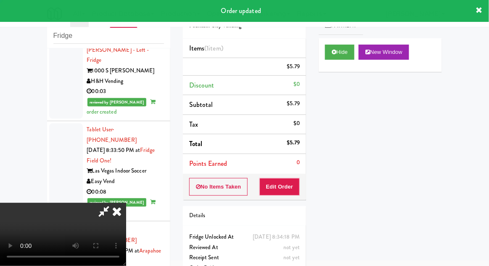
scroll to position [0, 0]
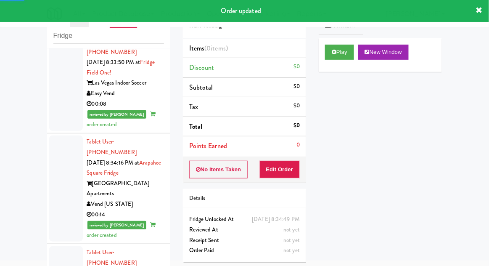
scroll to position [1614, 0]
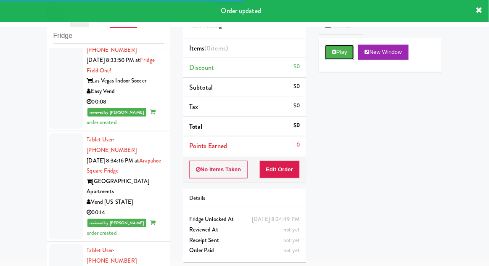
click at [342, 51] on button "Play" at bounding box center [339, 52] width 29 height 15
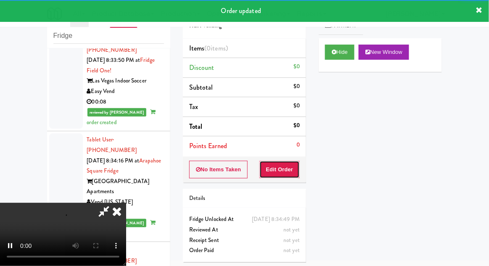
click at [289, 169] on button "Edit Order" at bounding box center [280, 170] width 41 height 18
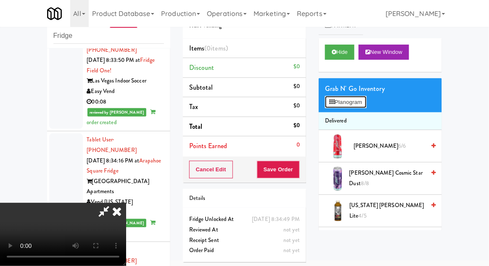
click at [355, 101] on button "Planogram" at bounding box center [345, 102] width 41 height 13
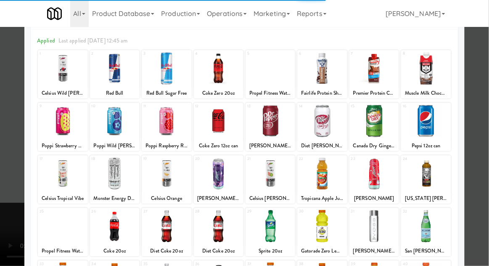
scroll to position [42, 0]
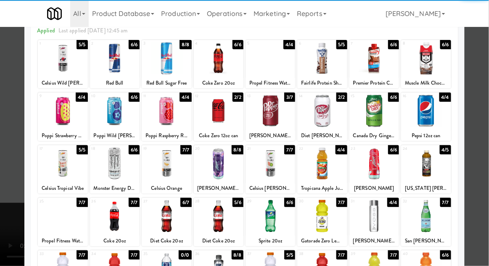
click at [53, 220] on div at bounding box center [63, 216] width 50 height 32
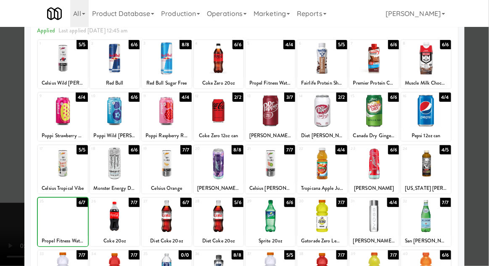
click at [474, 138] on div at bounding box center [244, 133] width 489 height 266
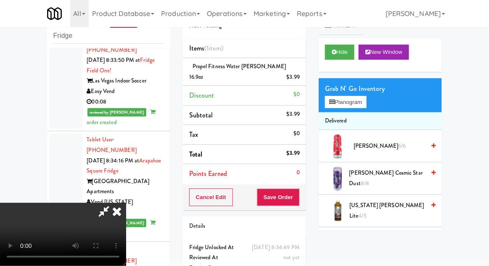
click at [289, 72] on li "Propel Fitness Water [PERSON_NAME] 16.9oz $3.99" at bounding box center [244, 72] width 123 height 28
click at [297, 75] on link at bounding box center [299, 80] width 8 height 11
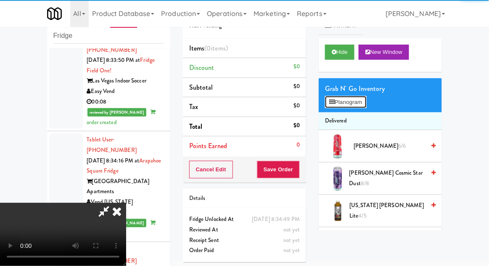
click at [353, 99] on button "Planogram" at bounding box center [345, 102] width 41 height 13
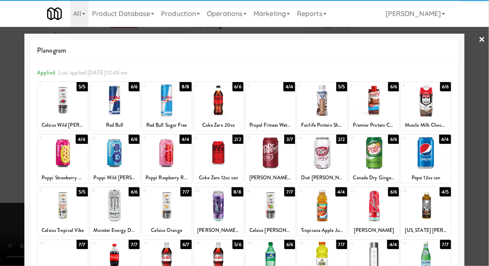
click at [61, 209] on div at bounding box center [63, 205] width 50 height 32
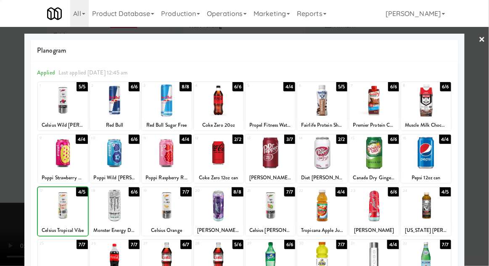
click at [476, 114] on div at bounding box center [244, 133] width 489 height 266
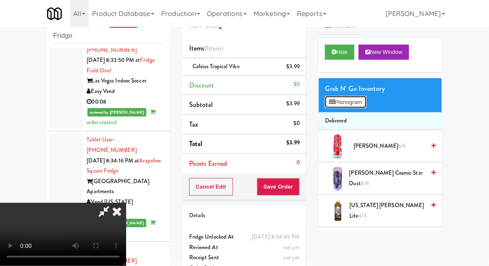
click at [362, 99] on button "Planogram" at bounding box center [345, 102] width 41 height 13
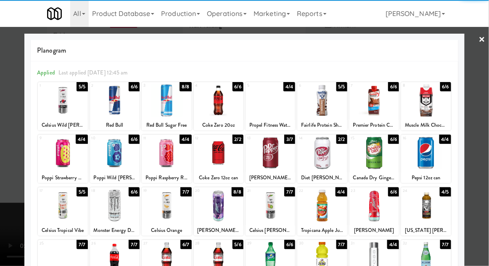
click at [58, 102] on div at bounding box center [63, 100] width 50 height 32
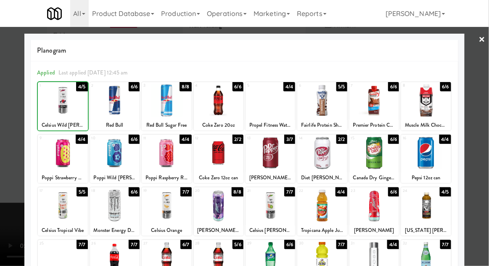
click at [8, 170] on div at bounding box center [244, 133] width 489 height 266
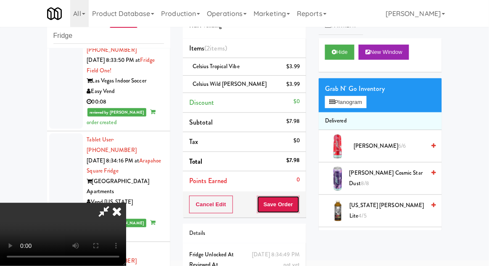
click at [300, 203] on button "Save Order" at bounding box center [278, 205] width 43 height 18
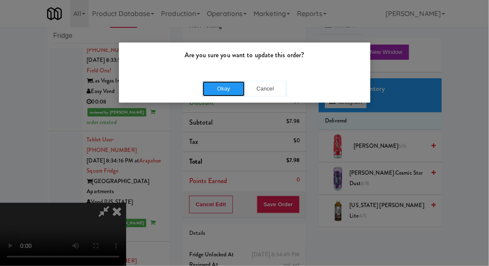
click at [223, 90] on button "Okay" at bounding box center [224, 88] width 42 height 15
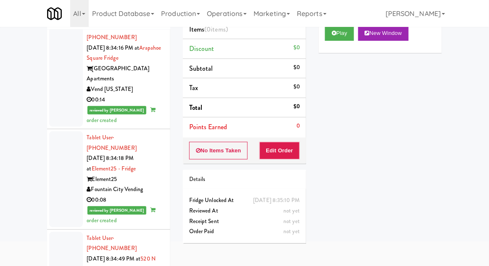
scroll to position [50, 0]
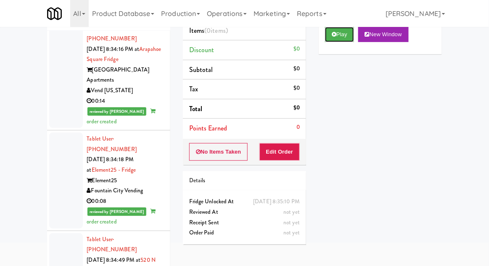
click at [348, 39] on button "Play" at bounding box center [339, 34] width 29 height 15
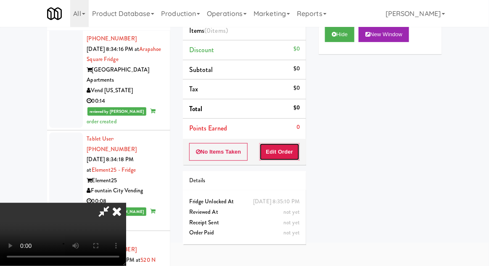
click at [274, 147] on button "Edit Order" at bounding box center [280, 152] width 41 height 18
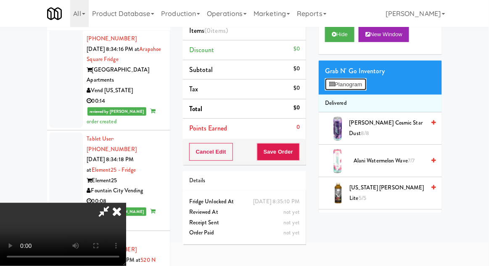
click at [345, 88] on button "Planogram" at bounding box center [345, 84] width 41 height 13
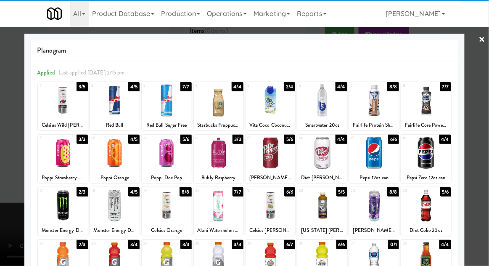
click at [432, 148] on div at bounding box center [426, 153] width 50 height 32
click at [2, 134] on div at bounding box center [244, 133] width 489 height 266
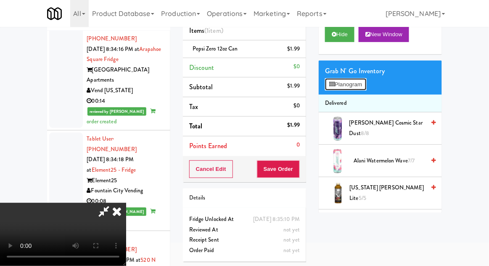
click at [345, 84] on button "Planogram" at bounding box center [345, 84] width 41 height 13
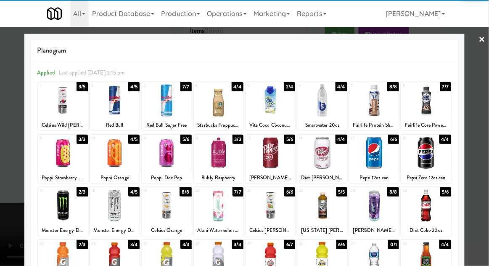
click at [164, 153] on div at bounding box center [167, 153] width 50 height 32
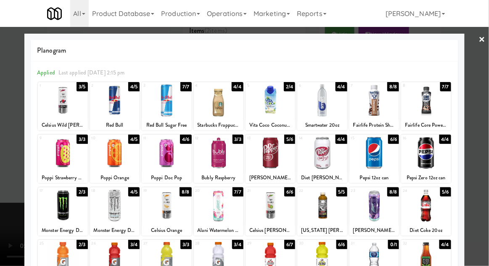
click at [5, 156] on div at bounding box center [244, 133] width 489 height 266
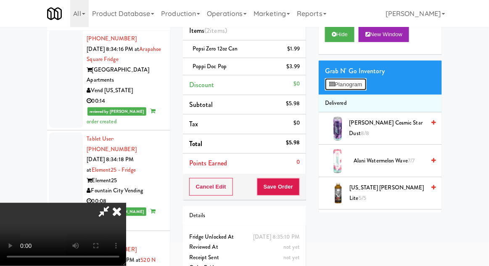
click at [356, 88] on button "Planogram" at bounding box center [345, 84] width 41 height 13
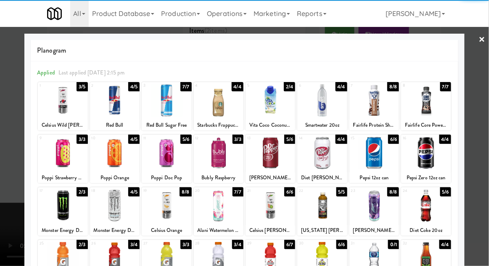
click at [53, 146] on div at bounding box center [63, 153] width 50 height 32
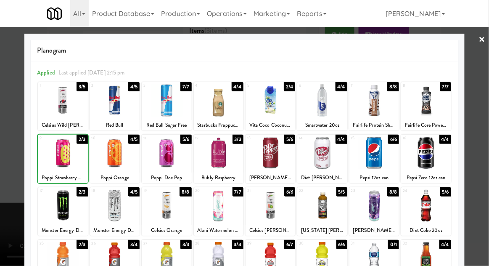
click at [12, 149] on div at bounding box center [244, 133] width 489 height 266
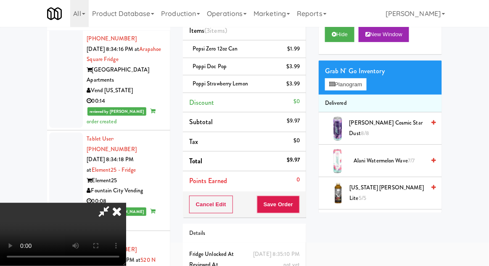
scroll to position [56, 0]
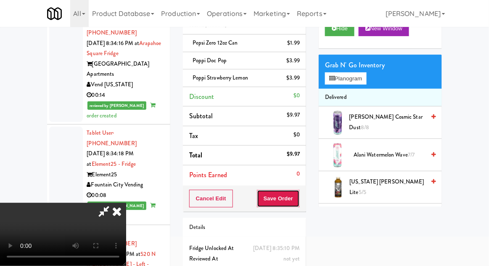
click at [296, 199] on button "Save Order" at bounding box center [278, 199] width 43 height 18
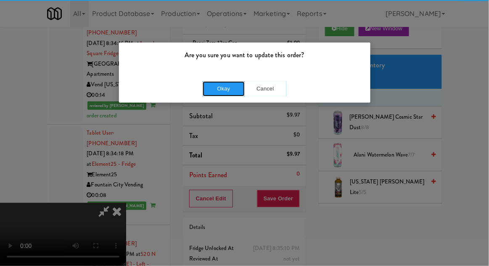
click at [232, 89] on button "Okay" at bounding box center [224, 88] width 42 height 15
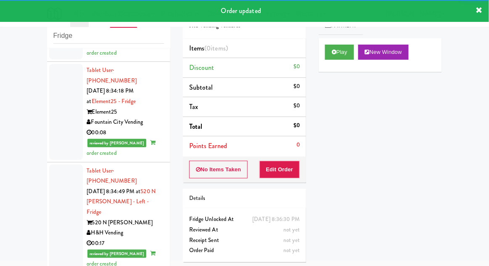
scroll to position [1795, 0]
click at [347, 55] on button "Play" at bounding box center [339, 52] width 29 height 15
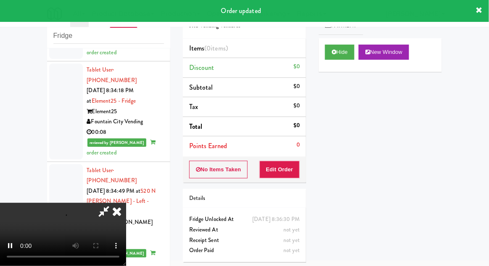
click at [280, 155] on div "Items (0 items ) Discount $0 Subtotal $0 Tax $0 Total $0 Points Earned 0" at bounding box center [244, 98] width 123 height 118
click at [272, 171] on button "Edit Order" at bounding box center [280, 170] width 41 height 18
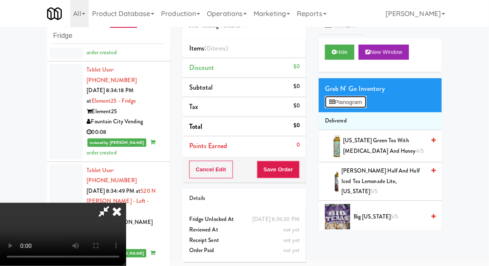
click at [358, 98] on button "Planogram" at bounding box center [345, 102] width 41 height 13
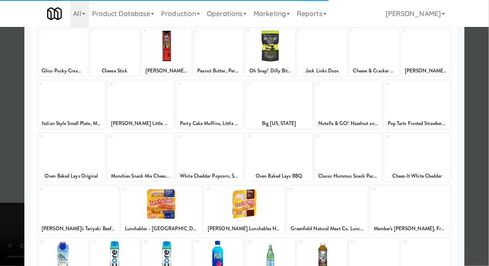
scroll to position [56, 0]
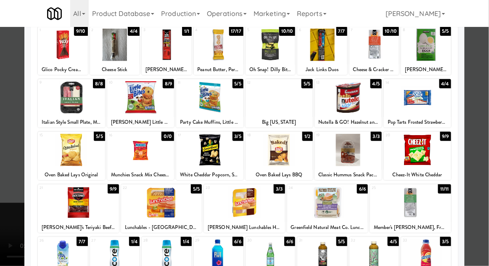
click at [272, 106] on div at bounding box center [279, 97] width 67 height 32
click at [472, 88] on div at bounding box center [244, 133] width 489 height 266
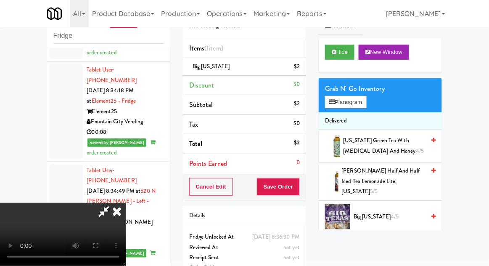
click at [226, 65] on div "Big [US_STATE] $2" at bounding box center [244, 66] width 111 height 11
click at [289, 73] on li "Big [US_STATE] $2" at bounding box center [244, 67] width 123 height 18
click at [279, 59] on li "Big [US_STATE] $2" at bounding box center [244, 67] width 123 height 18
click at [298, 74] on link at bounding box center [299, 70] width 8 height 11
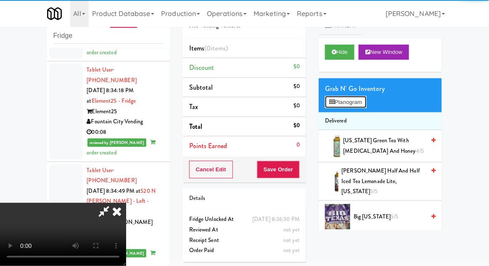
click at [358, 103] on button "Planogram" at bounding box center [345, 102] width 41 height 13
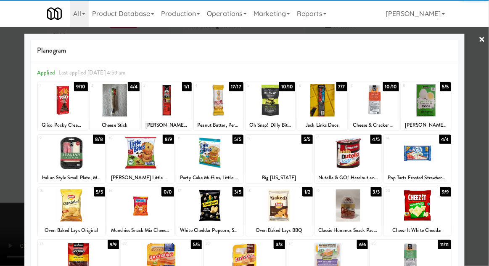
click at [201, 151] on div at bounding box center [209, 153] width 67 height 32
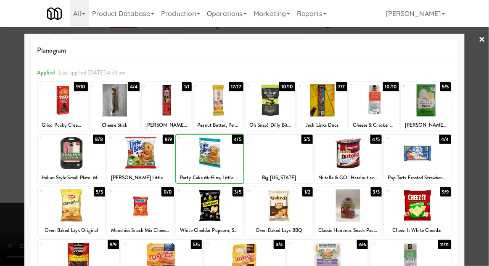
click at [469, 103] on div at bounding box center [244, 133] width 489 height 266
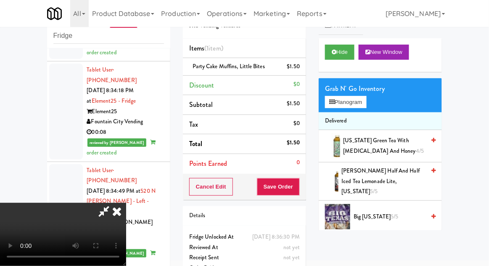
click at [305, 190] on div "Cancel Edit Save Order" at bounding box center [244, 187] width 123 height 26
click at [298, 183] on button "Save Order" at bounding box center [278, 187] width 43 height 18
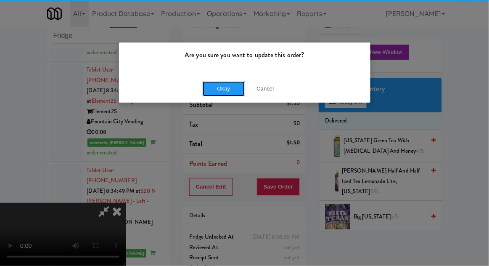
click at [217, 89] on button "Okay" at bounding box center [224, 88] width 42 height 15
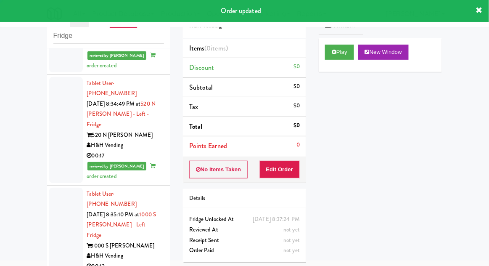
scroll to position [1882, 0]
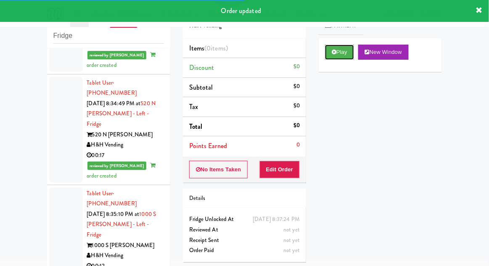
click at [347, 53] on button "Play" at bounding box center [339, 52] width 29 height 15
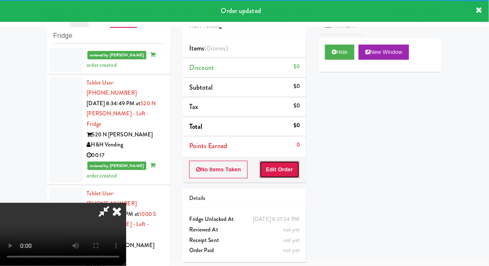
click at [287, 169] on button "Edit Order" at bounding box center [280, 170] width 41 height 18
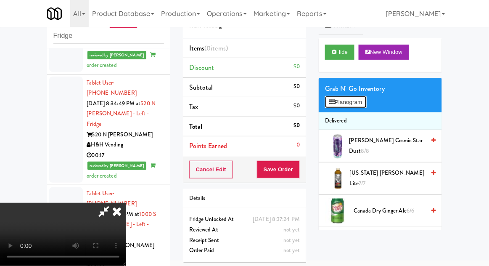
click at [347, 102] on button "Planogram" at bounding box center [345, 102] width 41 height 13
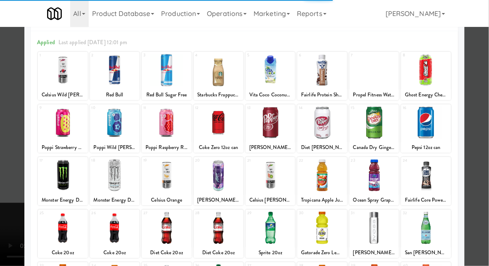
scroll to position [39, 0]
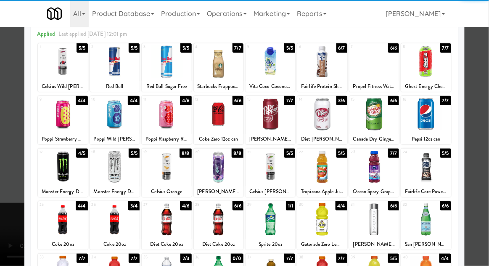
click at [379, 114] on div at bounding box center [375, 114] width 50 height 32
click at [5, 172] on div at bounding box center [244, 133] width 489 height 266
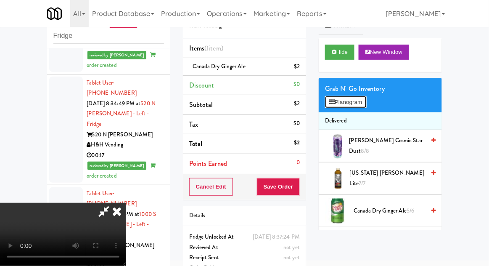
click at [358, 102] on button "Planogram" at bounding box center [345, 102] width 41 height 13
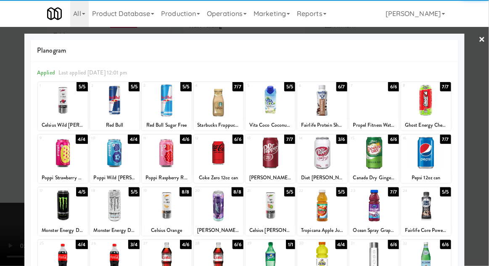
click at [270, 150] on div at bounding box center [271, 153] width 50 height 32
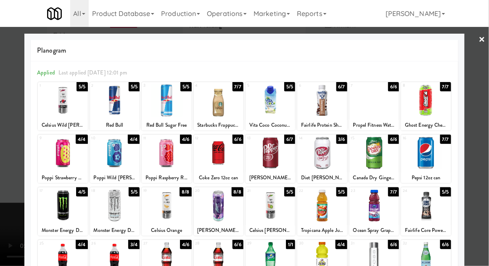
click at [5, 177] on div at bounding box center [244, 133] width 489 height 266
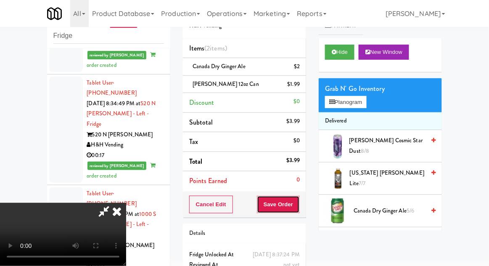
click at [299, 199] on button "Save Order" at bounding box center [278, 205] width 43 height 18
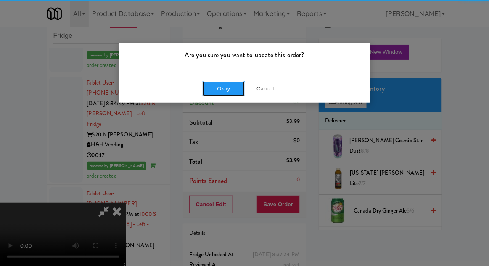
click at [215, 91] on button "Okay" at bounding box center [224, 88] width 42 height 15
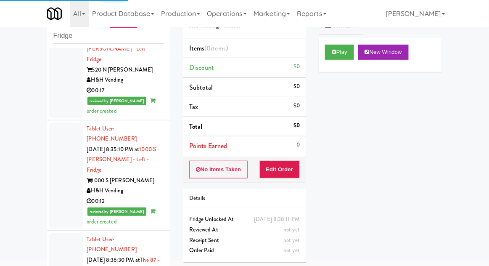
scroll to position [1954, 0]
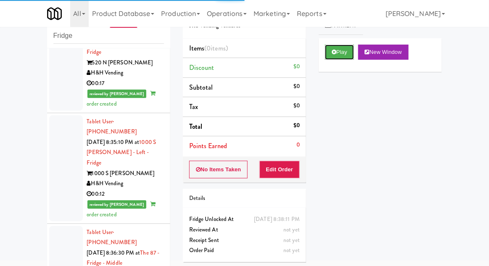
click at [345, 58] on button "Play" at bounding box center [339, 52] width 29 height 15
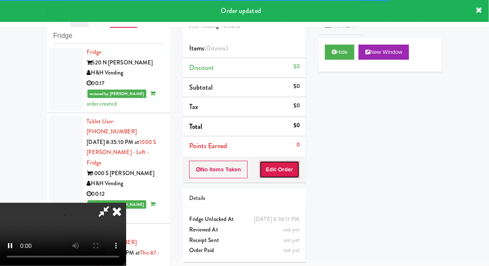
click at [278, 161] on button "Edit Order" at bounding box center [280, 170] width 41 height 18
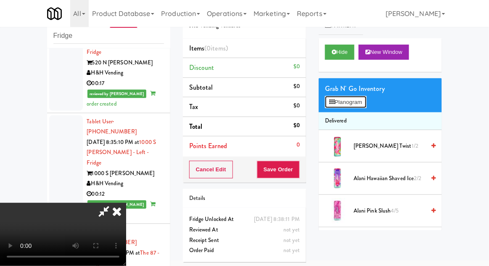
click at [347, 96] on button "Planogram" at bounding box center [345, 102] width 41 height 13
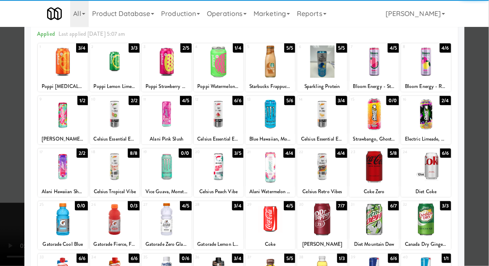
scroll to position [88, 0]
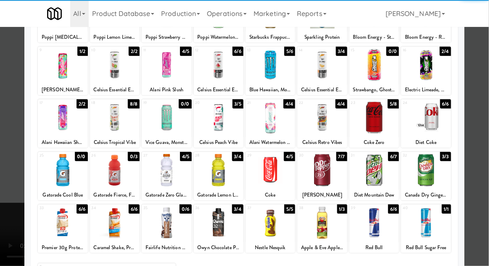
click at [168, 181] on div at bounding box center [167, 170] width 50 height 32
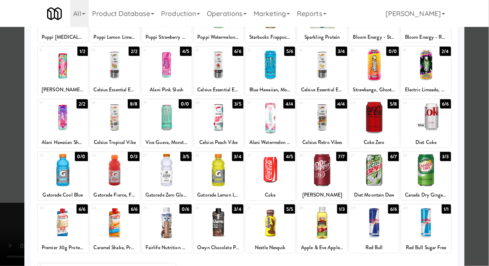
click at [485, 85] on div at bounding box center [244, 133] width 489 height 266
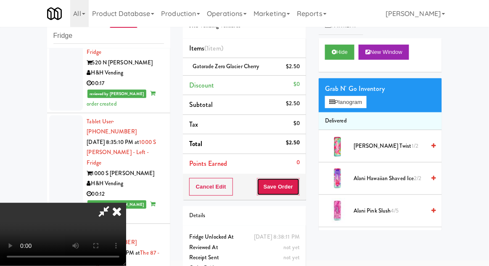
click at [297, 189] on button "Save Order" at bounding box center [278, 187] width 43 height 18
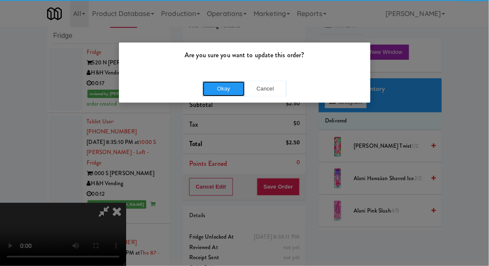
click at [226, 90] on button "Okay" at bounding box center [224, 88] width 42 height 15
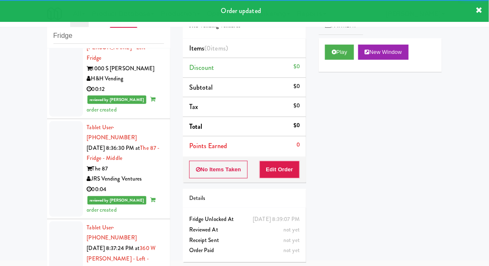
scroll to position [2062, 0]
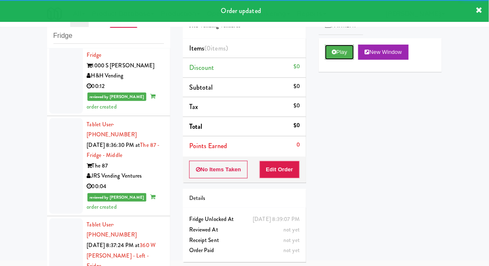
click at [344, 58] on button "Play" at bounding box center [339, 52] width 29 height 15
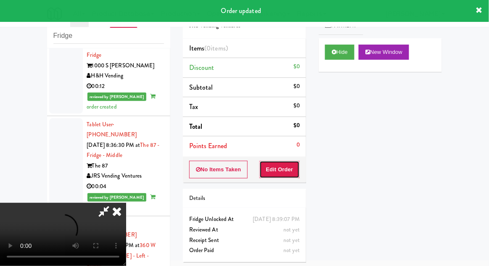
click at [276, 162] on button "Edit Order" at bounding box center [280, 170] width 41 height 18
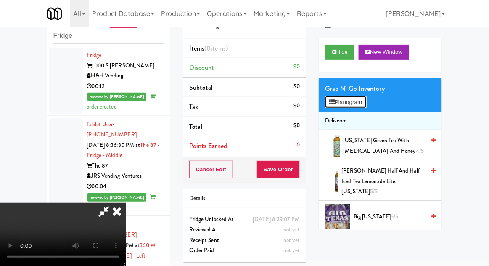
click at [358, 104] on button "Planogram" at bounding box center [345, 102] width 41 height 13
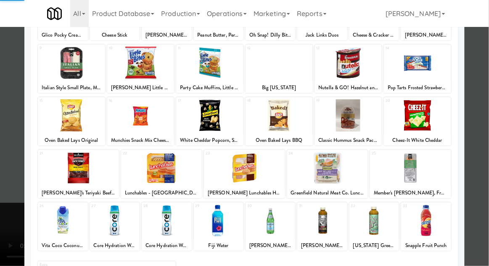
scroll to position [106, 0]
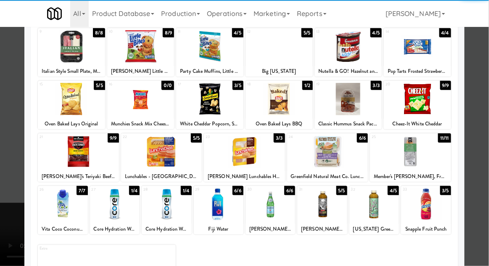
click at [56, 210] on div at bounding box center [63, 204] width 50 height 32
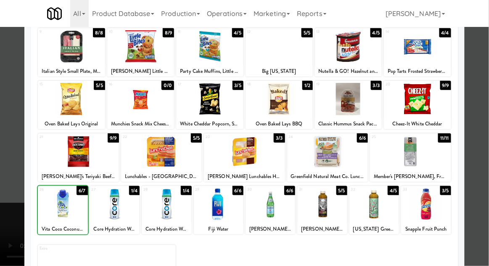
click at [471, 91] on div at bounding box center [244, 133] width 489 height 266
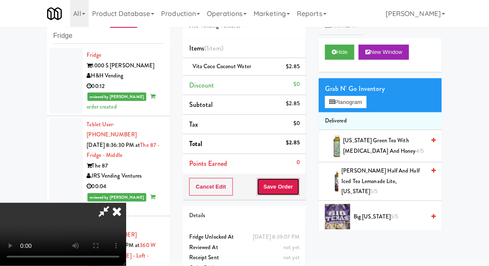
click at [300, 187] on button "Save Order" at bounding box center [278, 187] width 43 height 18
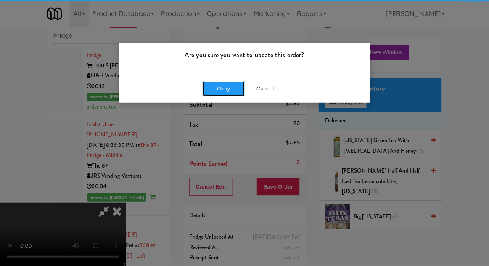
click at [233, 93] on button "Okay" at bounding box center [224, 88] width 42 height 15
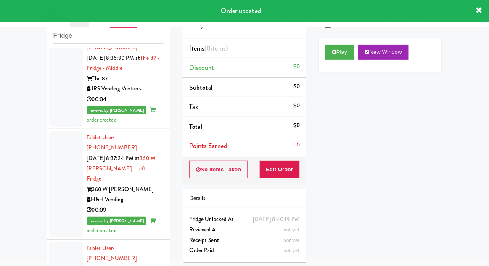
scroll to position [2154, 0]
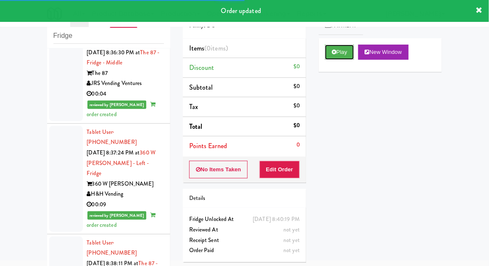
click at [337, 58] on button "Play" at bounding box center [339, 52] width 29 height 15
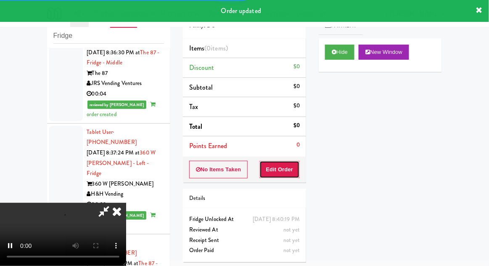
click at [280, 170] on button "Edit Order" at bounding box center [280, 170] width 41 height 18
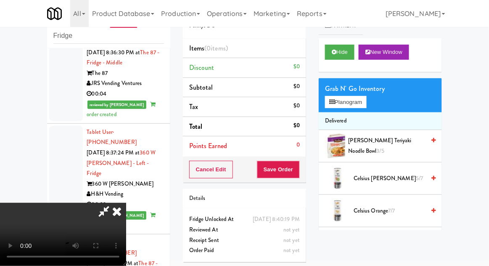
scroll to position [31, 0]
click at [366, 100] on button "Planogram" at bounding box center [345, 102] width 41 height 13
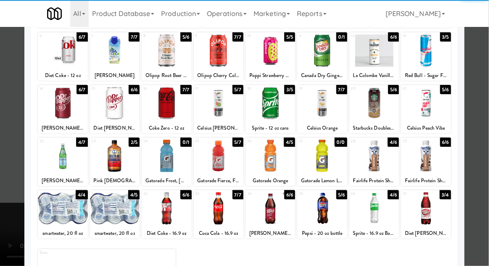
scroll to position [105, 0]
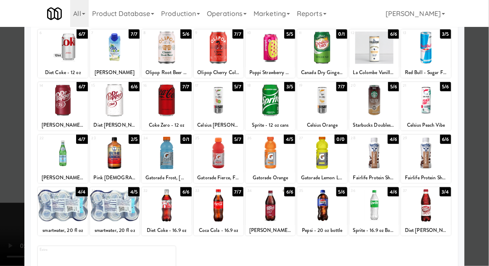
click at [59, 203] on div at bounding box center [63, 205] width 50 height 32
click at [469, 95] on div at bounding box center [244, 133] width 489 height 266
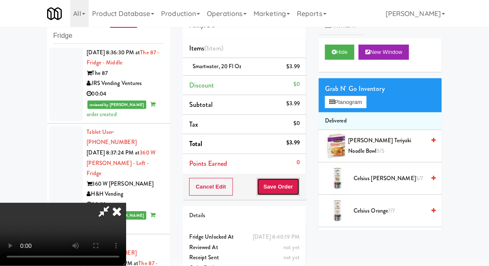
click at [296, 192] on button "Save Order" at bounding box center [278, 187] width 43 height 18
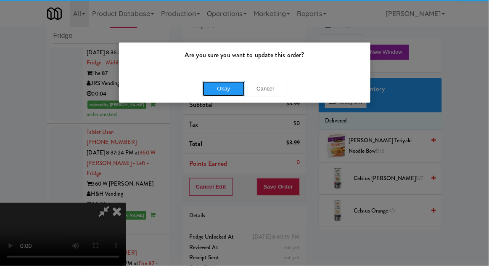
click at [231, 91] on button "Okay" at bounding box center [224, 88] width 42 height 15
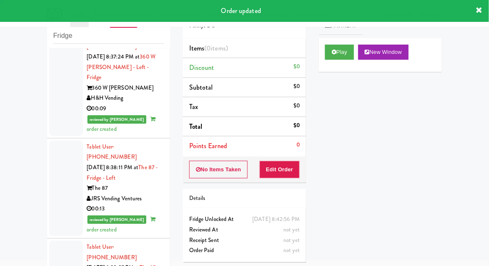
scroll to position [2251, 0]
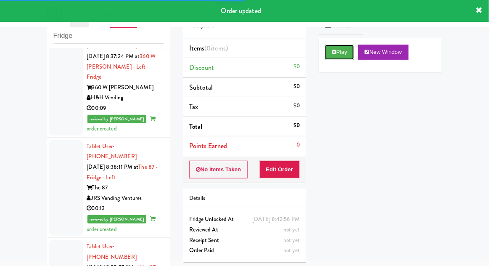
click at [343, 56] on button "Play" at bounding box center [339, 52] width 29 height 15
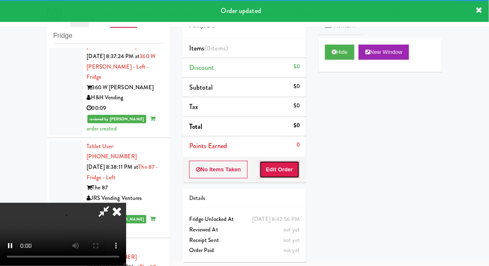
click at [268, 162] on button "Edit Order" at bounding box center [280, 170] width 41 height 18
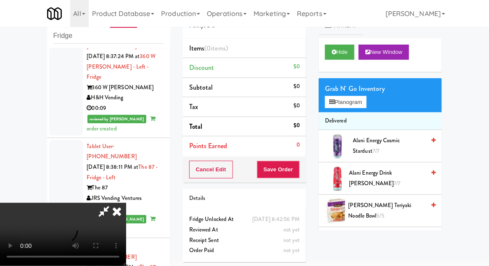
scroll to position [31, 0]
click at [362, 101] on button "Planogram" at bounding box center [345, 102] width 41 height 13
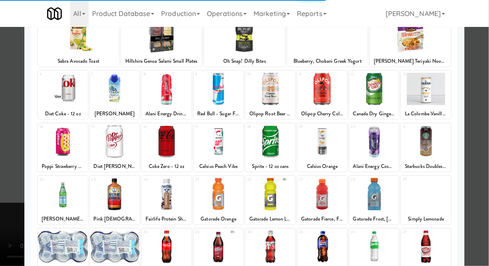
scroll to position [106, 0]
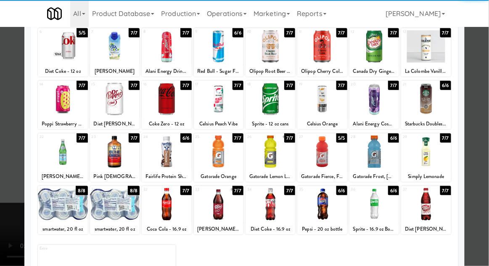
click at [384, 192] on div at bounding box center [375, 204] width 50 height 32
click at [485, 117] on div at bounding box center [244, 133] width 489 height 266
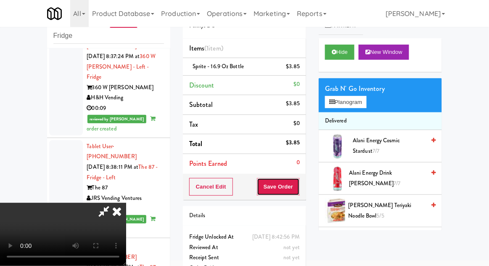
click at [297, 189] on button "Save Order" at bounding box center [278, 187] width 43 height 18
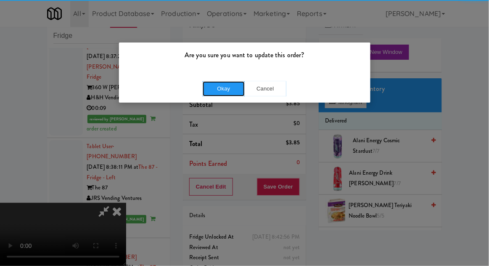
click at [220, 83] on button "Okay" at bounding box center [224, 88] width 42 height 15
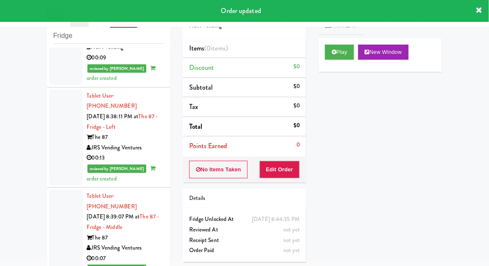
scroll to position [2349, 0]
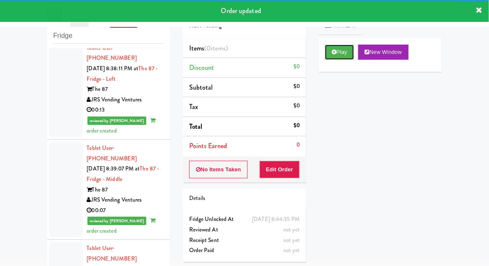
click at [345, 59] on button "Play" at bounding box center [339, 52] width 29 height 15
click at [273, 171] on button "Edit Order" at bounding box center [280, 170] width 41 height 18
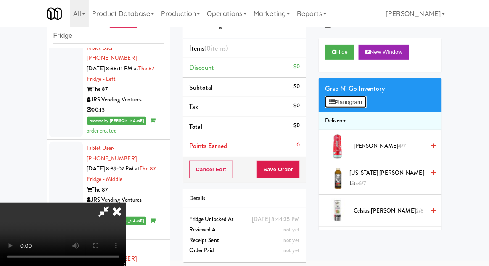
click at [362, 100] on button "Planogram" at bounding box center [345, 102] width 41 height 13
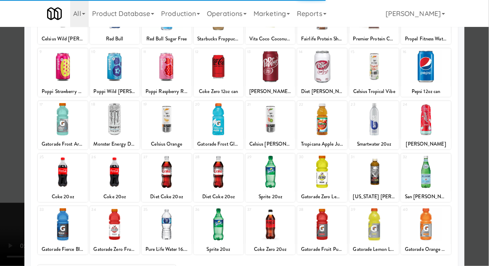
scroll to position [87, 0]
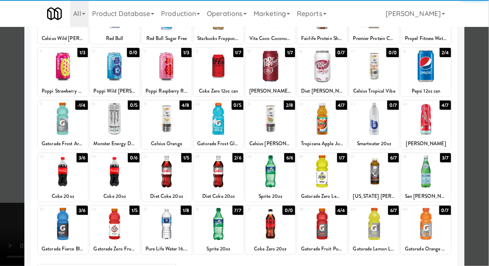
click at [214, 227] on div at bounding box center [219, 224] width 50 height 32
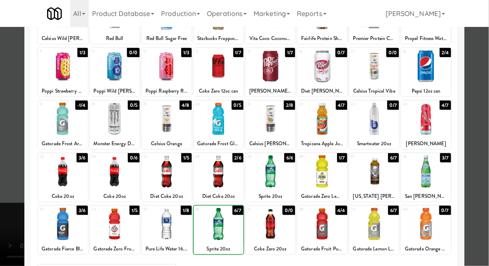
click at [468, 92] on div at bounding box center [244, 133] width 489 height 266
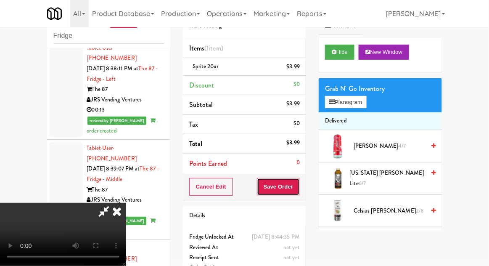
click at [300, 185] on button "Save Order" at bounding box center [278, 187] width 43 height 18
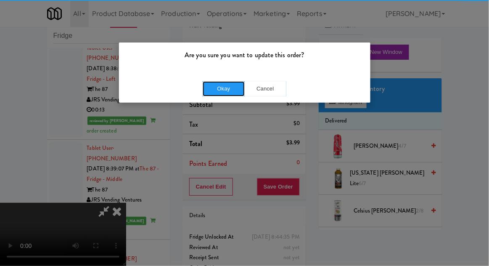
click at [222, 85] on button "Okay" at bounding box center [224, 88] width 42 height 15
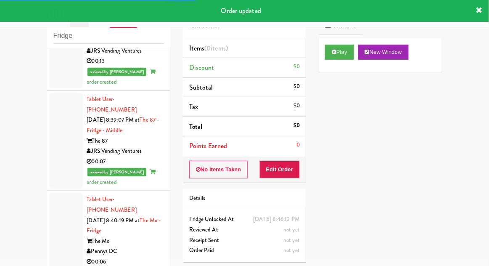
scroll to position [2399, 0]
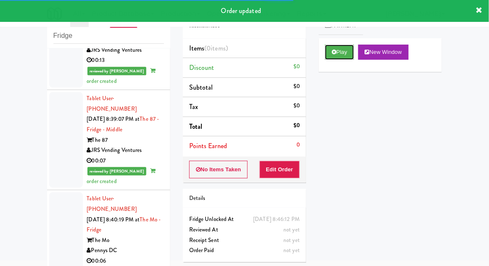
click at [354, 54] on button "Play" at bounding box center [339, 52] width 29 height 15
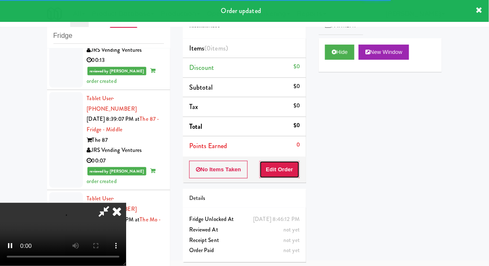
click at [272, 161] on button "Edit Order" at bounding box center [280, 170] width 41 height 18
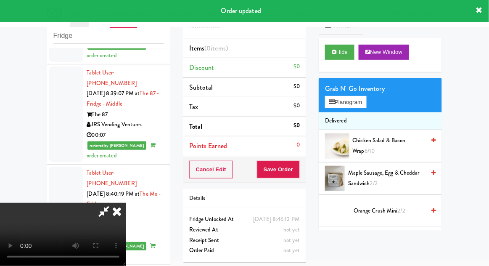
scroll to position [2427, 0]
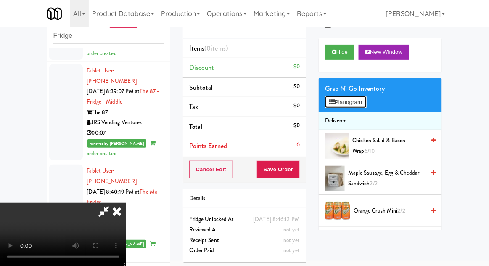
click at [351, 105] on button "Planogram" at bounding box center [345, 102] width 41 height 13
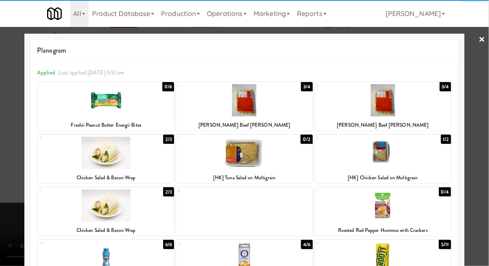
click at [413, 103] on div at bounding box center [383, 100] width 136 height 32
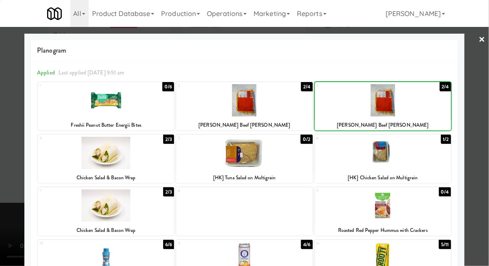
click at [488, 90] on div at bounding box center [244, 133] width 489 height 266
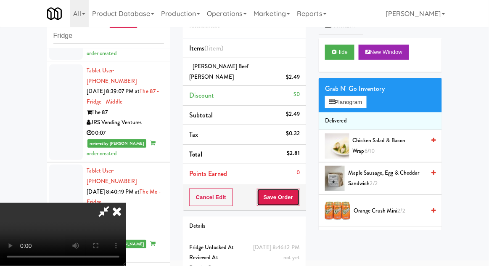
click at [298, 192] on button "Save Order" at bounding box center [278, 197] width 43 height 18
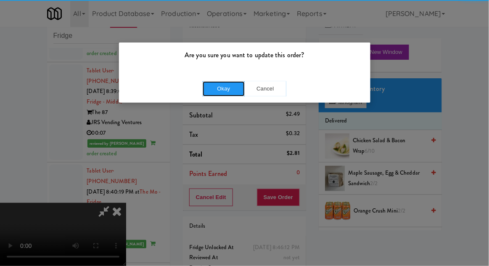
click at [220, 90] on button "Okay" at bounding box center [224, 88] width 42 height 15
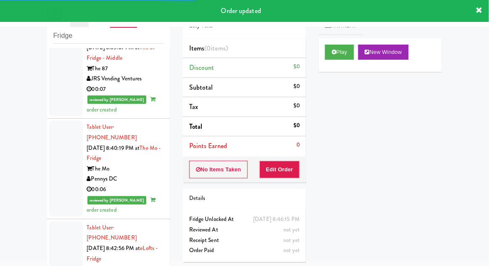
scroll to position [2490, 0]
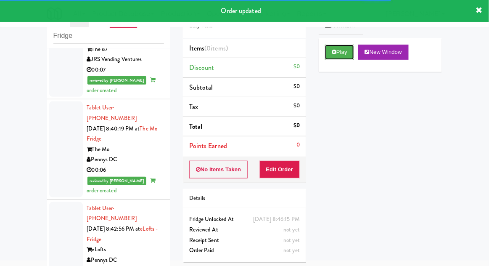
click at [339, 59] on button "Play" at bounding box center [339, 52] width 29 height 15
click at [279, 170] on button "Edit Order" at bounding box center [280, 170] width 41 height 18
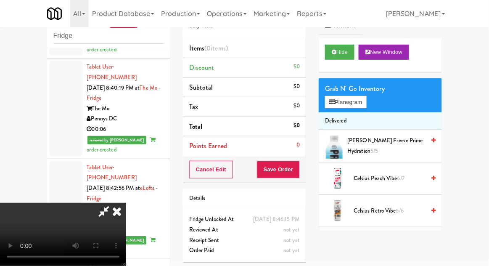
scroll to position [0, 0]
click at [362, 102] on button "Planogram" at bounding box center [345, 102] width 41 height 13
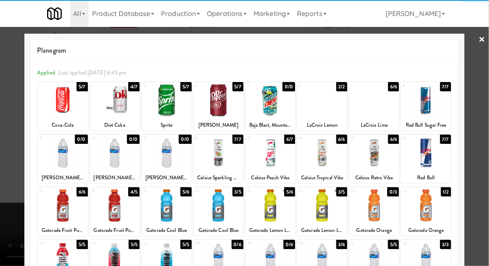
click at [225, 156] on div at bounding box center [219, 153] width 50 height 32
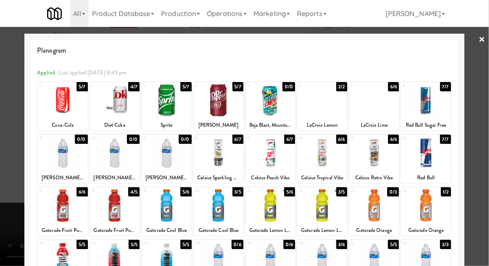
click at [473, 90] on div at bounding box center [244, 133] width 489 height 266
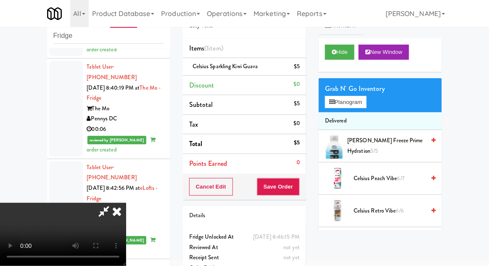
scroll to position [31, 0]
click at [299, 187] on button "Save Order" at bounding box center [278, 187] width 43 height 18
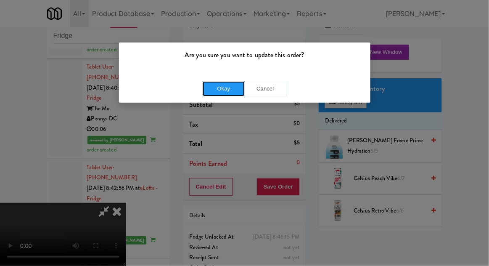
click at [225, 91] on button "Okay" at bounding box center [224, 88] width 42 height 15
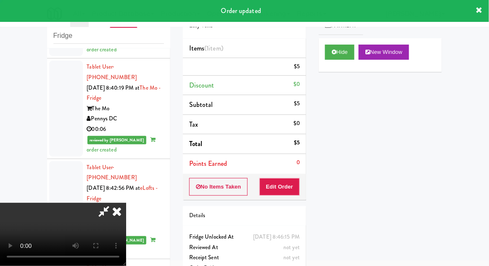
scroll to position [0, 0]
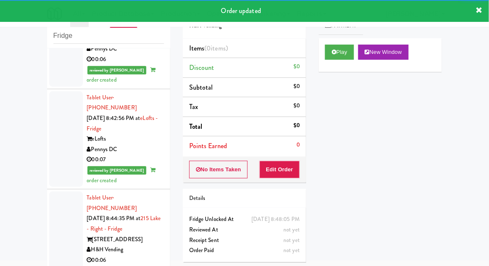
scroll to position [2601, 0]
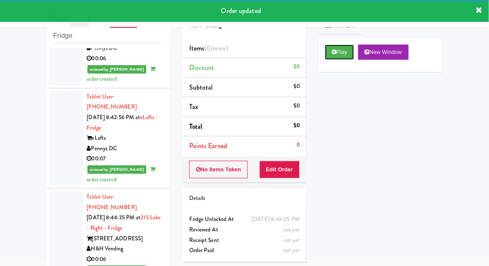
click at [326, 58] on button "Play" at bounding box center [339, 52] width 29 height 15
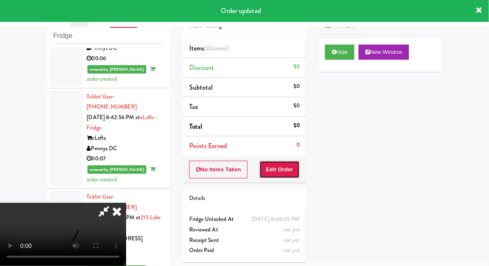
click at [267, 172] on button "Edit Order" at bounding box center [280, 170] width 41 height 18
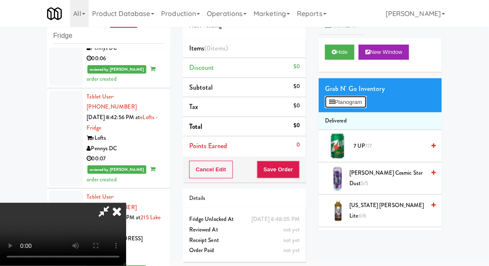
click at [361, 105] on button "Planogram" at bounding box center [345, 102] width 41 height 13
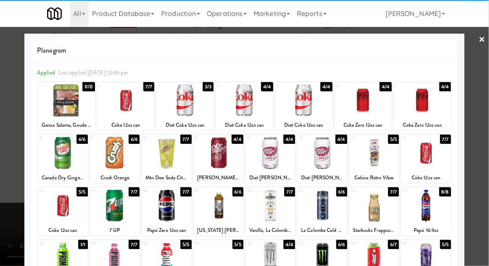
click at [117, 151] on div at bounding box center [115, 153] width 50 height 32
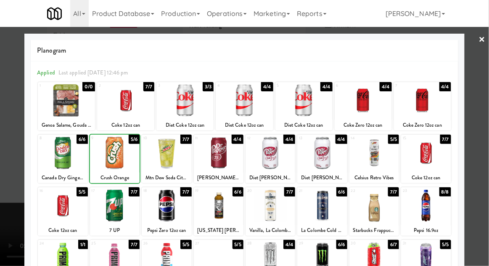
click at [2, 193] on div at bounding box center [244, 133] width 489 height 266
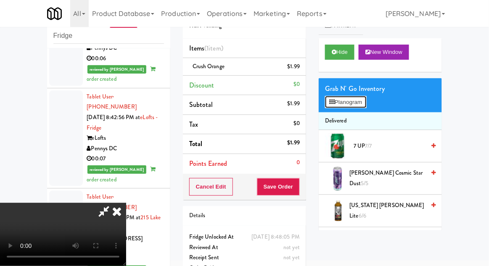
click at [363, 97] on button "Planogram" at bounding box center [345, 102] width 41 height 13
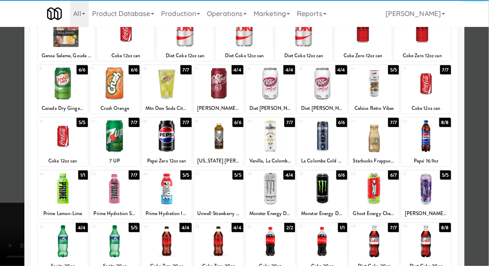
scroll to position [69, 0]
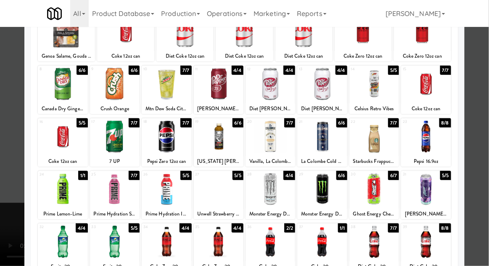
click at [223, 215] on div "Unwell Strawberry 16.9oz" at bounding box center [218, 214] width 47 height 11
click at [215, 194] on div at bounding box center [219, 189] width 50 height 32
click at [478, 151] on div at bounding box center [244, 133] width 489 height 266
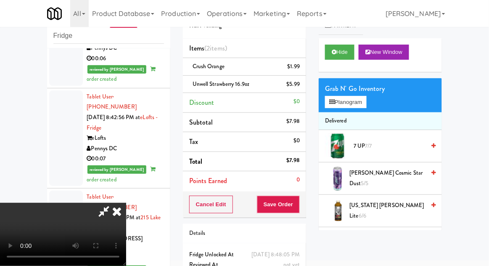
click at [198, 81] on span "Unwell Strawberry 16.9oz" at bounding box center [221, 84] width 57 height 8
click at [299, 90] on link at bounding box center [299, 87] width 8 height 11
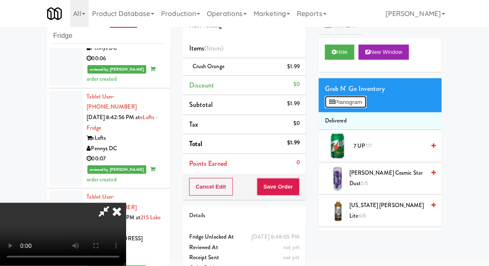
click at [360, 98] on button "Planogram" at bounding box center [345, 102] width 41 height 13
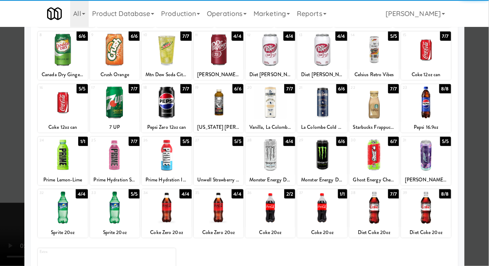
scroll to position [103, 0]
click at [383, 199] on div at bounding box center [375, 207] width 50 height 32
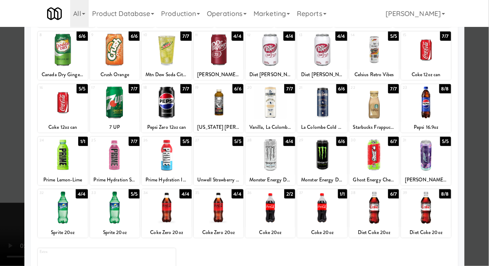
click at [4, 222] on div at bounding box center [244, 133] width 489 height 266
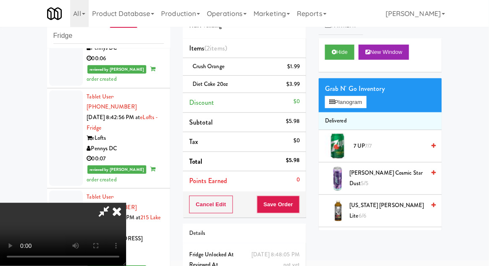
click at [217, 61] on div "Crush Orange $1.99" at bounding box center [244, 66] width 111 height 11
click at [301, 70] on icon at bounding box center [301, 69] width 4 height 5
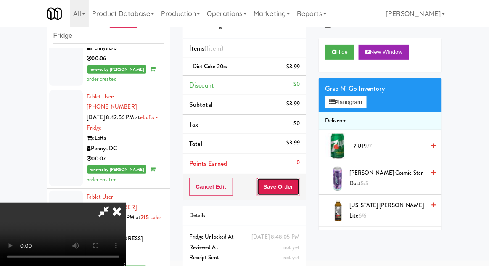
click at [298, 191] on button "Save Order" at bounding box center [278, 187] width 43 height 18
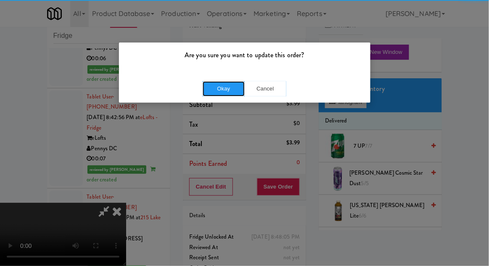
click at [223, 93] on button "Okay" at bounding box center [224, 88] width 42 height 15
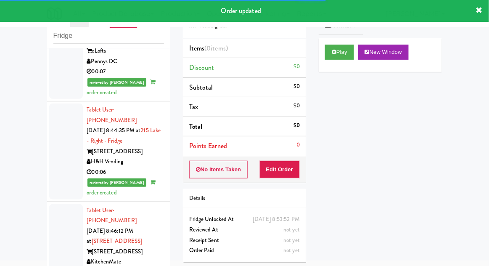
scroll to position [2689, 0]
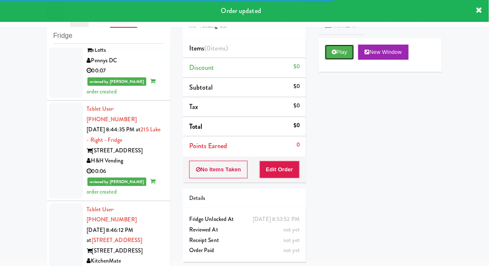
click at [337, 55] on button "Play" at bounding box center [339, 52] width 29 height 15
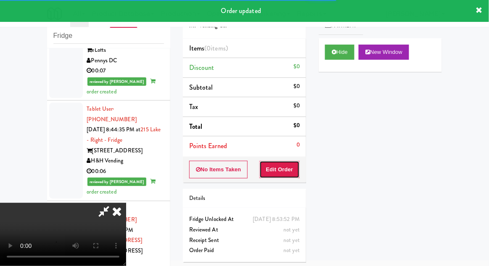
click at [278, 172] on button "Edit Order" at bounding box center [280, 170] width 41 height 18
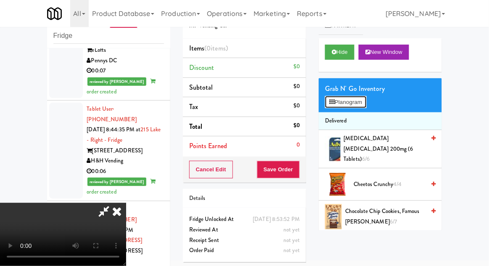
click at [358, 96] on button "Planogram" at bounding box center [345, 102] width 41 height 13
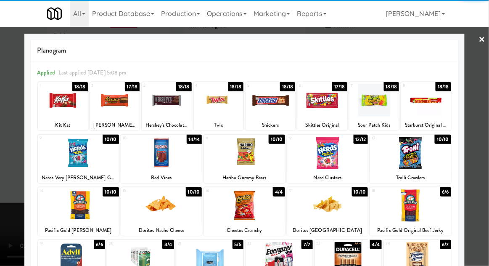
click at [426, 156] on div at bounding box center [410, 153] width 81 height 32
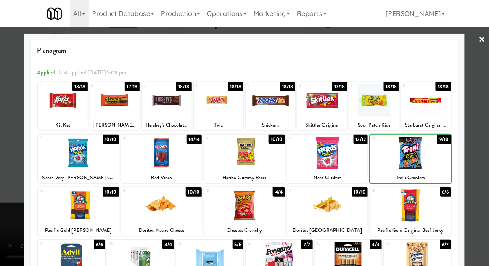
click at [485, 129] on div at bounding box center [244, 133] width 489 height 266
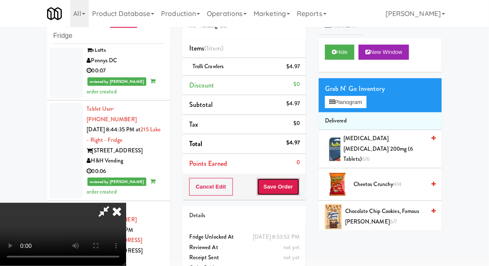
click at [299, 183] on button "Save Order" at bounding box center [278, 187] width 43 height 18
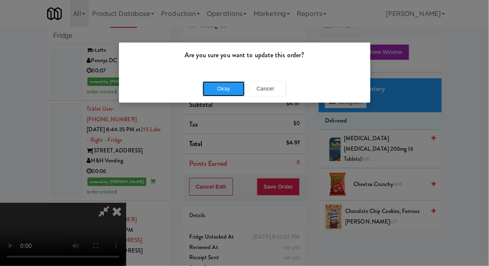
click at [212, 92] on button "Okay" at bounding box center [224, 88] width 42 height 15
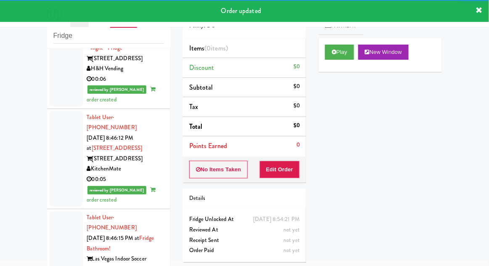
scroll to position [2783, 0]
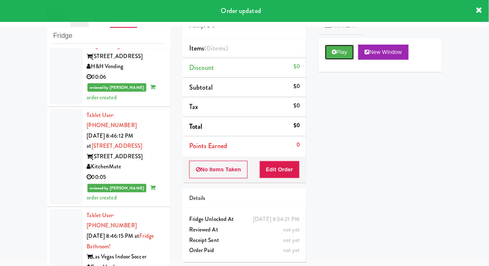
click at [344, 55] on button "Play" at bounding box center [339, 52] width 29 height 15
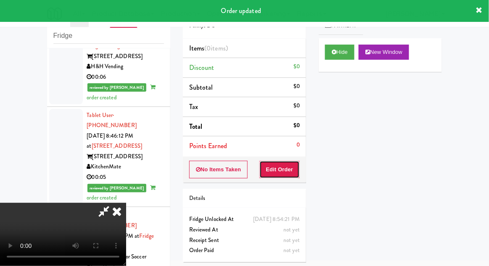
click at [280, 166] on button "Edit Order" at bounding box center [280, 170] width 41 height 18
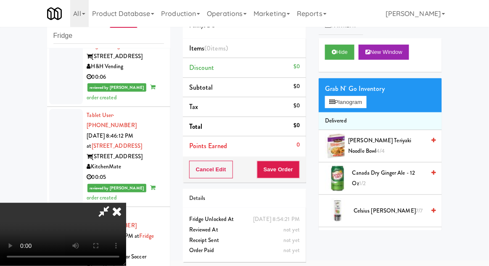
scroll to position [0, 0]
click at [355, 98] on button "Planogram" at bounding box center [345, 102] width 41 height 13
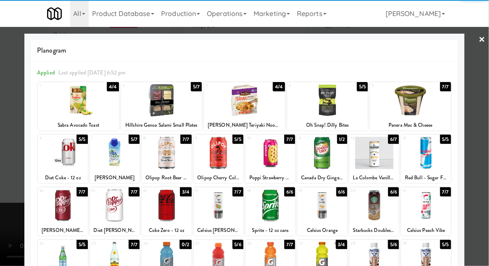
click at [116, 150] on div at bounding box center [115, 153] width 50 height 32
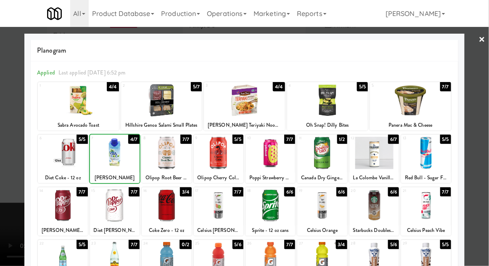
click at [480, 105] on div at bounding box center [244, 133] width 489 height 266
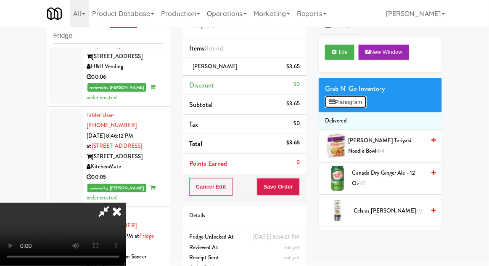
click at [357, 105] on button "Planogram" at bounding box center [345, 102] width 41 height 13
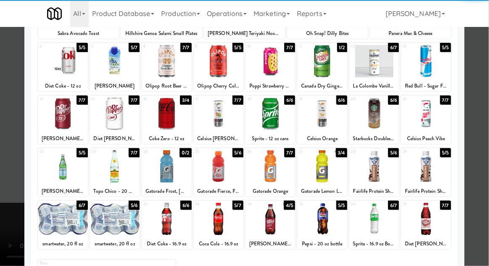
scroll to position [90, 0]
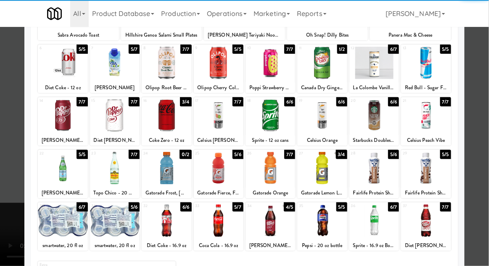
click at [112, 170] on div at bounding box center [115, 168] width 50 height 32
click at [462, 114] on div "Planogram Applied Last applied [DATE] 6:52 pm 1 4/4 Sabra Avocado Toast 2 5/7 H…" at bounding box center [244, 133] width 440 height 379
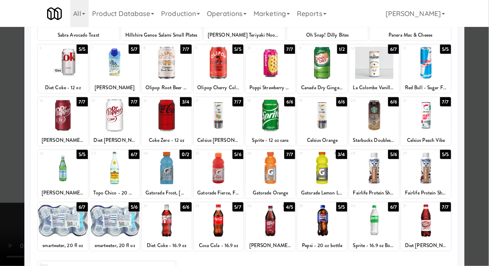
click at [478, 117] on div at bounding box center [244, 133] width 489 height 266
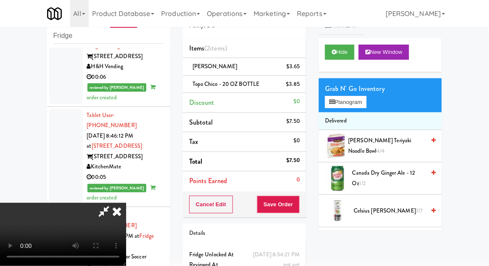
scroll to position [31, 0]
click at [300, 208] on button "Save Order" at bounding box center [278, 205] width 43 height 18
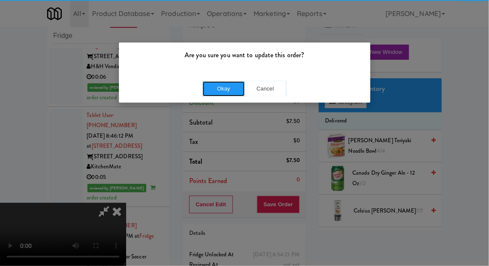
click at [223, 91] on button "Okay" at bounding box center [224, 88] width 42 height 15
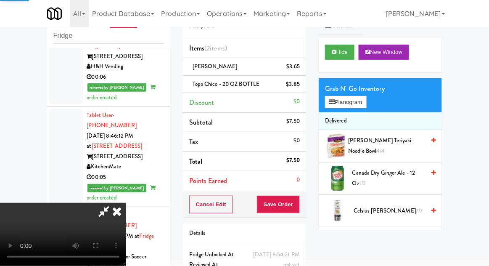
scroll to position [0, 0]
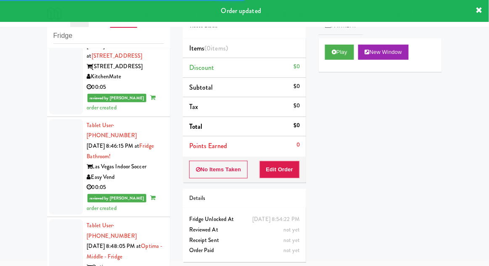
scroll to position [2874, 0]
click at [345, 50] on button "Play" at bounding box center [339, 52] width 29 height 15
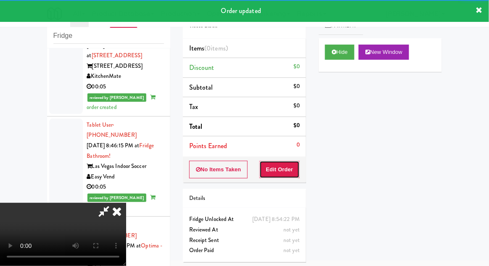
click at [275, 168] on button "Edit Order" at bounding box center [280, 170] width 41 height 18
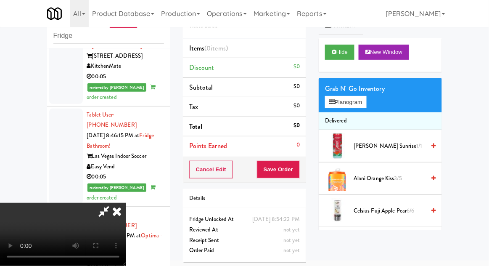
scroll to position [31, 0]
click at [360, 90] on div "Grab N' Go Inventory" at bounding box center [380, 88] width 111 height 13
click at [358, 96] on button "Planogram" at bounding box center [345, 102] width 41 height 13
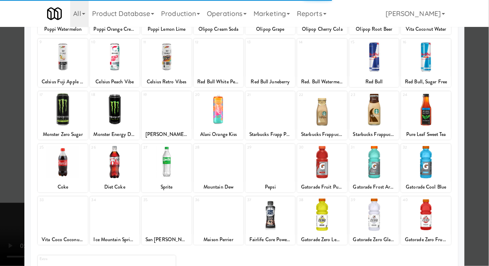
scroll to position [95, 0]
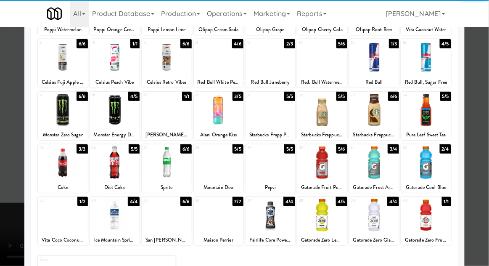
click at [282, 211] on div at bounding box center [271, 215] width 50 height 32
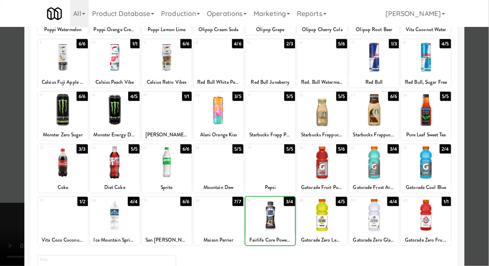
click at [7, 164] on div at bounding box center [244, 133] width 489 height 266
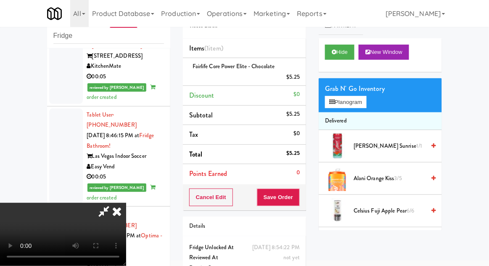
click at [350, 91] on div "Grab N' Go Inventory" at bounding box center [380, 88] width 111 height 13
click at [352, 101] on button "Planogram" at bounding box center [345, 102] width 41 height 13
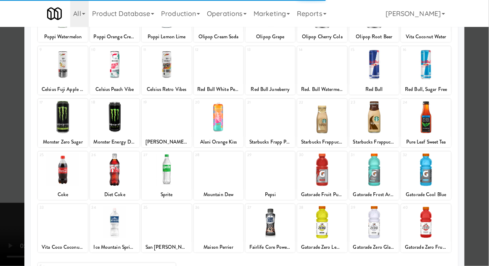
scroll to position [87, 0]
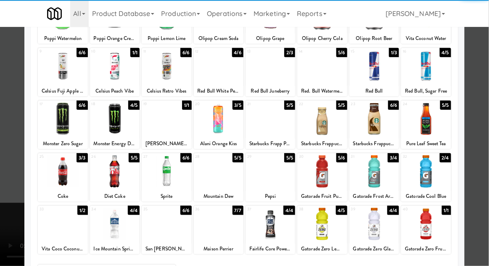
click at [274, 224] on div at bounding box center [271, 224] width 50 height 32
click at [13, 164] on div at bounding box center [244, 133] width 489 height 266
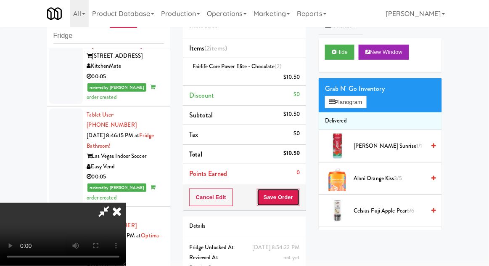
click at [297, 191] on button "Save Order" at bounding box center [278, 197] width 43 height 18
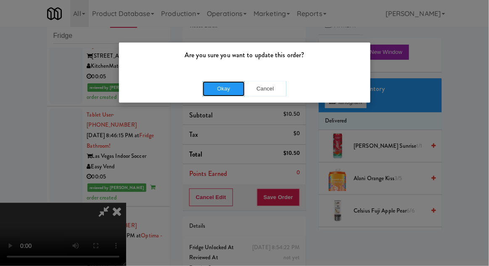
click at [217, 95] on button "Okay" at bounding box center [224, 88] width 42 height 15
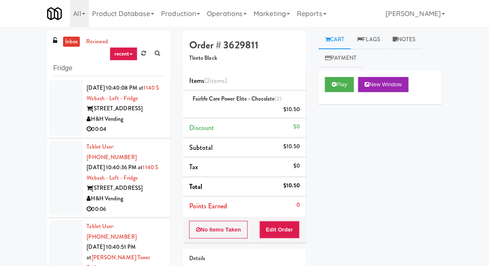
scroll to position [6468, 0]
